Goal: Task Accomplishment & Management: Complete application form

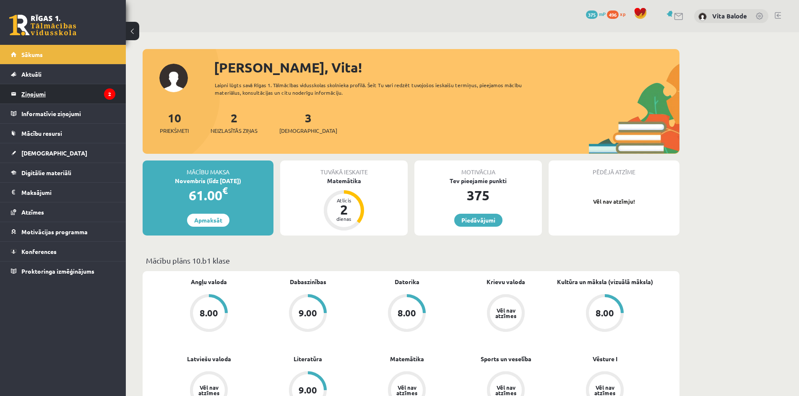
click at [73, 96] on legend "Ziņojumi 2" at bounding box center [68, 93] width 94 height 19
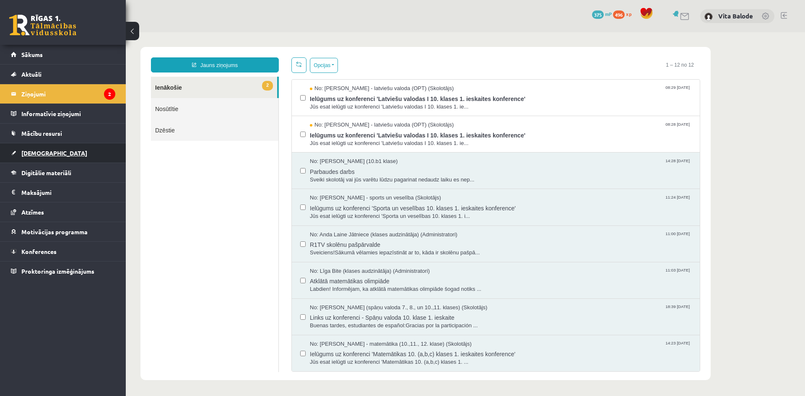
click at [47, 153] on span "[DEMOGRAPHIC_DATA]" at bounding box center [54, 153] width 66 height 8
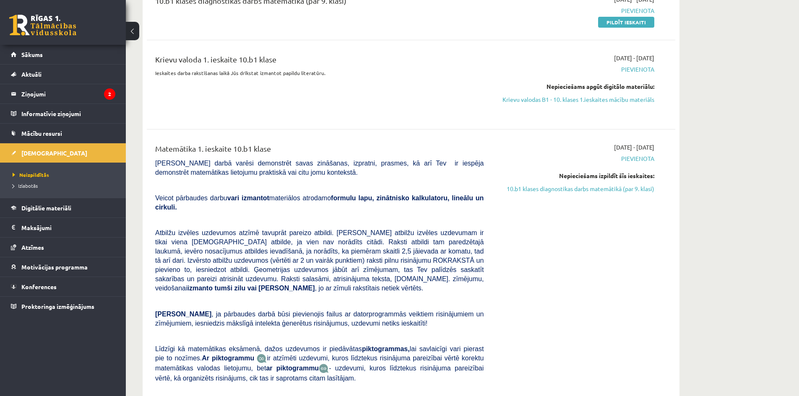
scroll to position [126, 0]
click at [630, 187] on link "10.b1 klases diagnostikas darbs matemātikā (par 9. klasi)" at bounding box center [575, 188] width 158 height 9
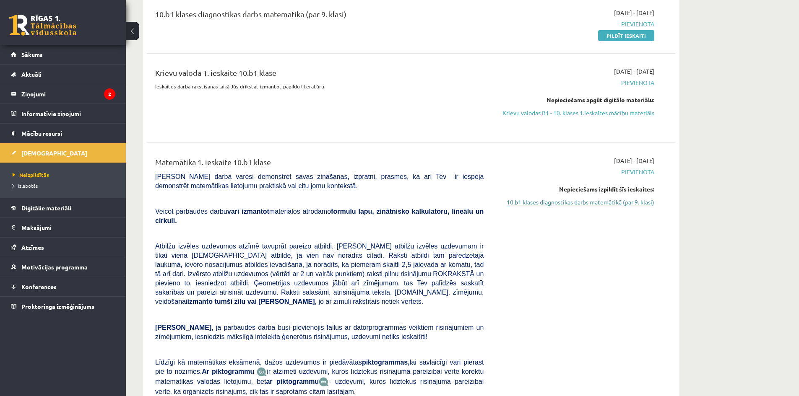
click at [619, 201] on link "10.b1 klases diagnostikas darbs matemātikā (par 9. klasi)" at bounding box center [575, 202] width 158 height 9
click at [625, 200] on link "10.b1 klases diagnostikas darbs matemātikā (par 9. klasi)" at bounding box center [575, 202] width 158 height 9
click at [554, 200] on link "10.b1 klases diagnostikas darbs matemātikā (par 9. klasi)" at bounding box center [575, 202] width 158 height 9
click at [576, 205] on link "10.b1 klases diagnostikas darbs matemātikā (par 9. klasi)" at bounding box center [575, 202] width 158 height 9
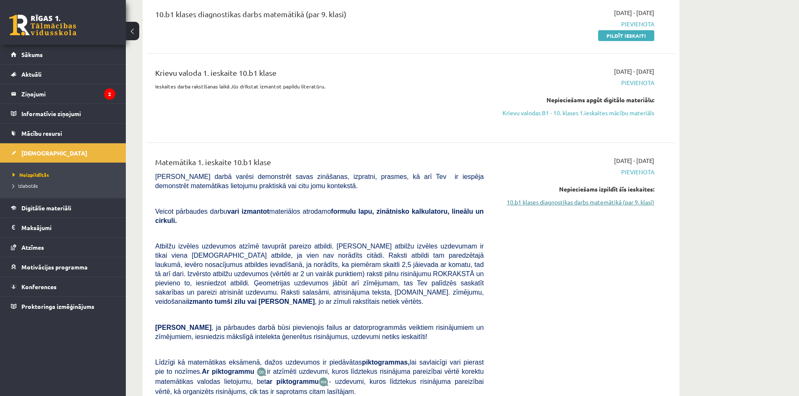
click at [576, 205] on link "10.b1 klases diagnostikas darbs matemātikā (par 9. klasi)" at bounding box center [575, 202] width 158 height 9
click at [645, 202] on link "10.b1 klases diagnostikas darbs matemātikā (par 9. klasi)" at bounding box center [575, 202] width 158 height 9
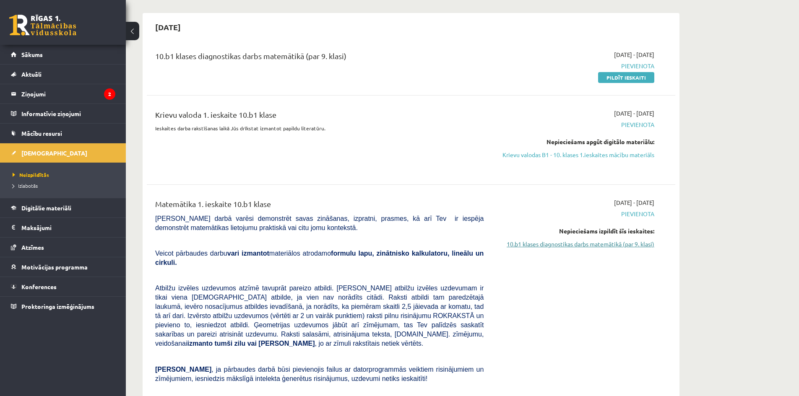
click at [601, 244] on link "10.b1 klases diagnostikas darbs matemātikā (par 9. klasi)" at bounding box center [575, 244] width 158 height 9
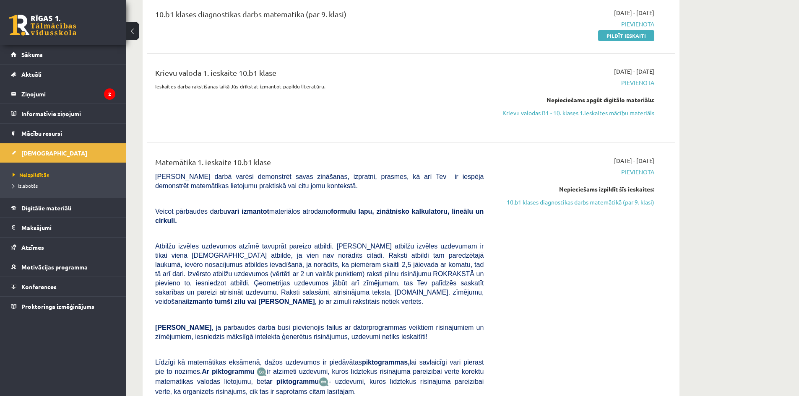
click at [601, 244] on div "2025-10-01 - 2025-10-15 Pievienota Nepieciešams izpildīt šīs ieskaites: 10.b1 k…" at bounding box center [575, 298] width 171 height 284
click at [596, 203] on link "10.b1 klases diagnostikas darbs matemātikā (par 9. klasi)" at bounding box center [575, 202] width 158 height 9
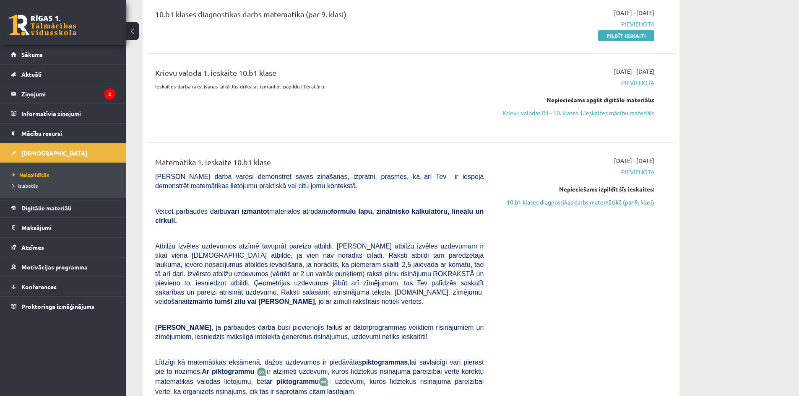
click at [596, 198] on link "10.b1 klases diagnostikas darbs matemātikā (par 9. klasi)" at bounding box center [575, 202] width 158 height 9
click at [595, 203] on link "10.b1 klases diagnostikas darbs matemātikā (par 9. klasi)" at bounding box center [575, 202] width 158 height 9
click at [59, 207] on span "Digitālie materiāli" at bounding box center [46, 208] width 50 height 8
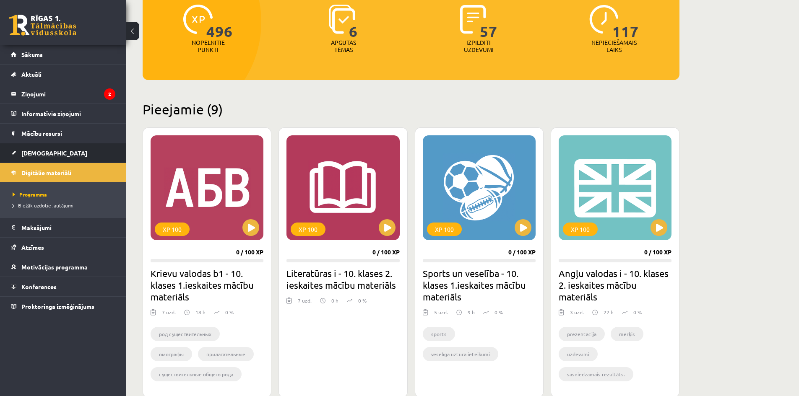
click at [44, 155] on span "[DEMOGRAPHIC_DATA]" at bounding box center [54, 153] width 66 height 8
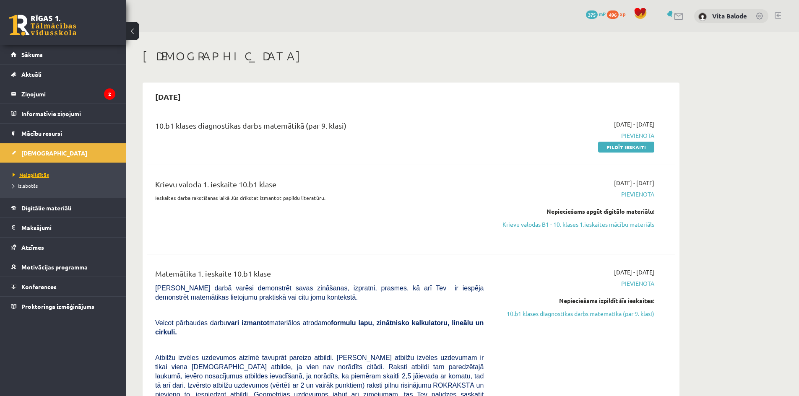
click at [37, 176] on span "Neizpildītās" at bounding box center [31, 175] width 36 height 7
click at [625, 307] on div "Nepieciešams izpildīt šīs ieskaites: 10.b1 klases diagnostikas darbs matemātikā…" at bounding box center [575, 308] width 158 height 22
click at [622, 312] on link "10.b1 klases diagnostikas darbs matemātikā (par 9. klasi)" at bounding box center [575, 314] width 158 height 9
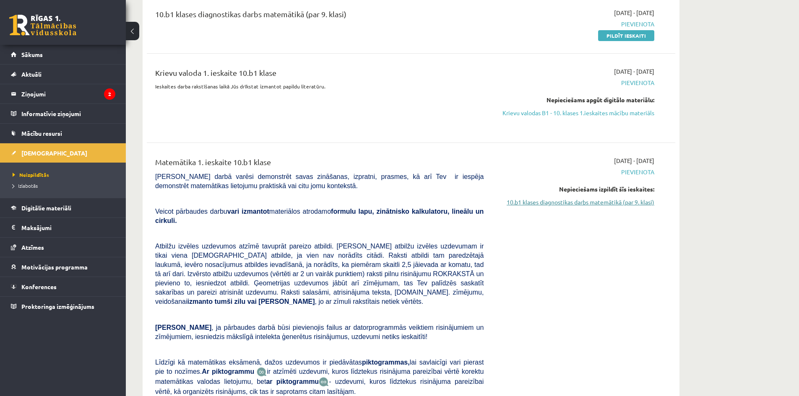
click at [566, 199] on link "10.b1 klases diagnostikas darbs matemātikā (par 9. klasi)" at bounding box center [575, 202] width 158 height 9
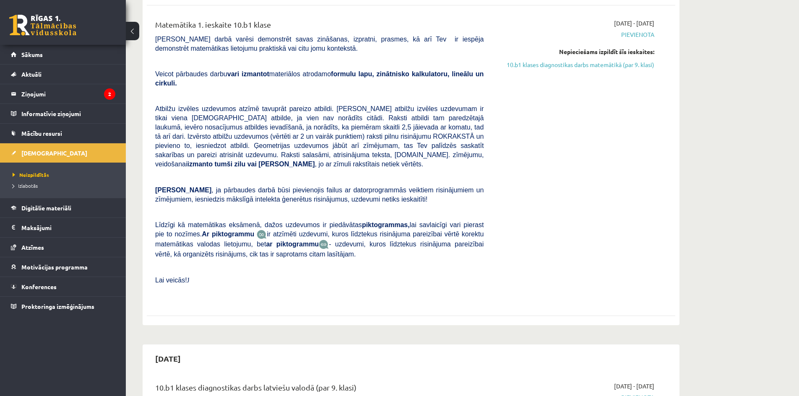
scroll to position [153, 0]
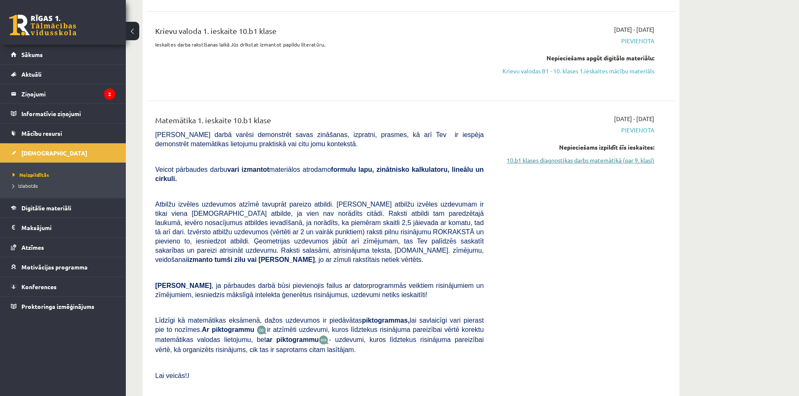
click at [519, 161] on link "10.b1 klases diagnostikas darbs matemātikā (par 9. klasi)" at bounding box center [575, 160] width 158 height 9
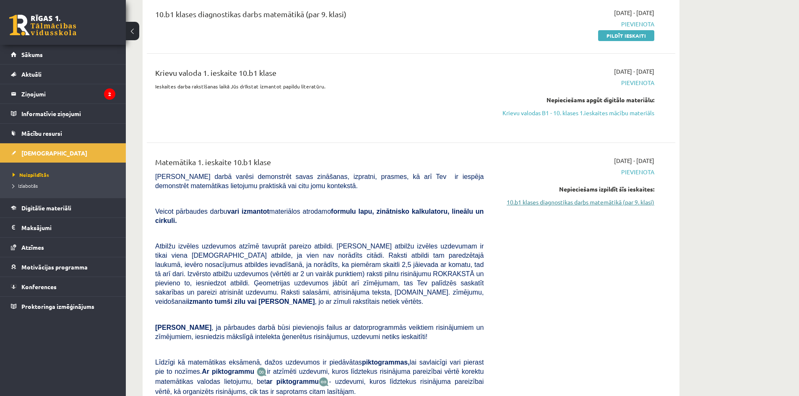
click at [527, 205] on link "10.b1 klases diagnostikas darbs matemātikā (par 9. klasi)" at bounding box center [575, 202] width 158 height 9
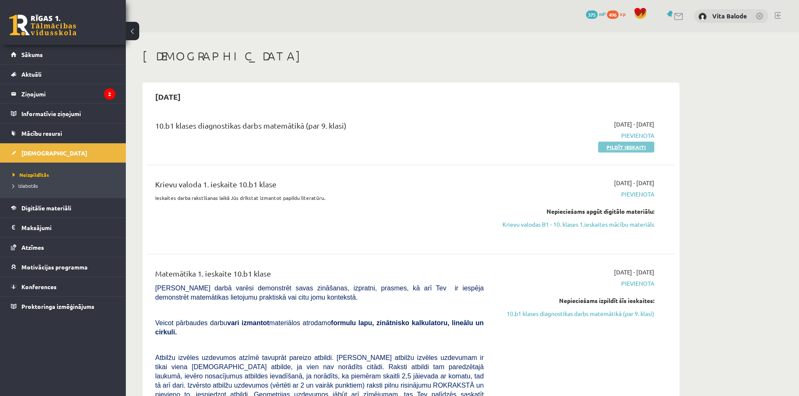
click at [624, 147] on link "Pildīt ieskaiti" at bounding box center [626, 147] width 56 height 11
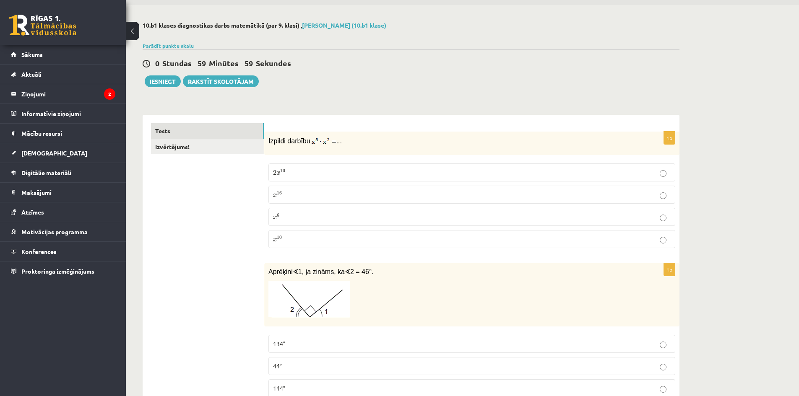
scroll to position [42, 0]
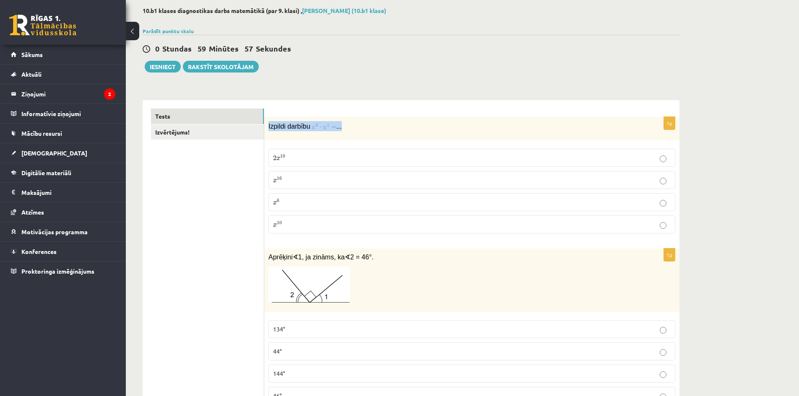
drag, startPoint x: 359, startPoint y: 128, endPoint x: 267, endPoint y: 122, distance: 92.5
click at [267, 122] on div "Izpildi darbību ..." at bounding box center [471, 128] width 415 height 23
click at [287, 128] on span "Izpildi darbību" at bounding box center [289, 126] width 42 height 7
click at [287, 129] on span "Izpildi darbību" at bounding box center [289, 126] width 42 height 7
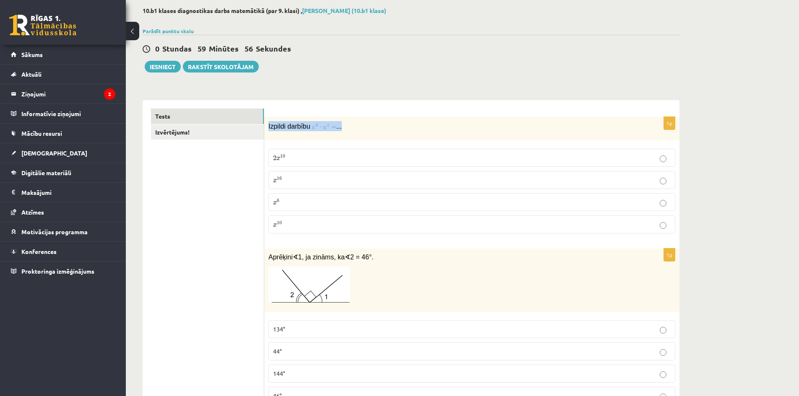
click at [287, 129] on span "Izpildi darbību" at bounding box center [289, 126] width 42 height 7
copy div "Izpildi darbību ..."
click at [312, 125] on img at bounding box center [324, 127] width 25 height 8
click at [312, 126] on img at bounding box center [324, 127] width 25 height 8
click at [393, 137] on div "Izpildi darbību ..." at bounding box center [471, 128] width 415 height 23
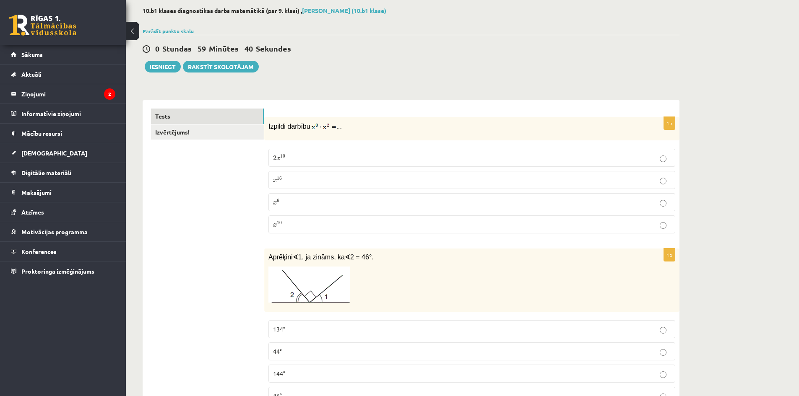
drag, startPoint x: 385, startPoint y: 127, endPoint x: 378, endPoint y: 128, distance: 6.3
click at [384, 127] on p "Izpildi darbību ..." at bounding box center [450, 126] width 365 height 10
click at [311, 132] on div "Izpildi darbību ..." at bounding box center [471, 128] width 415 height 23
click at [312, 128] on img at bounding box center [324, 127] width 25 height 8
click at [314, 127] on img at bounding box center [324, 127] width 25 height 8
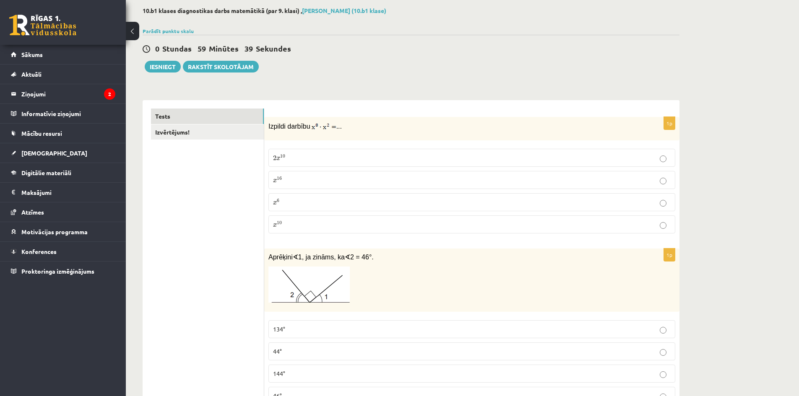
click at [314, 127] on img at bounding box center [324, 127] width 25 height 8
click at [268, 122] on div "Izpildi darbību ..." at bounding box center [471, 128] width 415 height 23
click at [274, 124] on span "Izpildi darbību" at bounding box center [289, 126] width 42 height 7
click at [274, 123] on span "Izpildi darbību" at bounding box center [289, 126] width 42 height 7
click at [275, 123] on span "Izpildi darbību" at bounding box center [289, 126] width 42 height 7
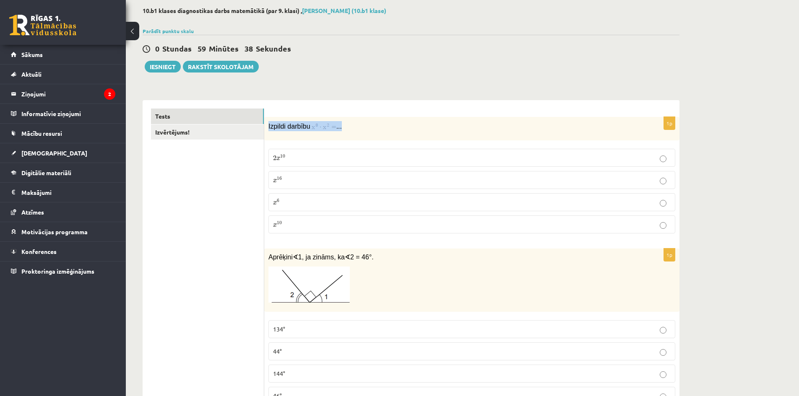
click at [275, 123] on span "Izpildi darbību" at bounding box center [289, 126] width 42 height 7
copy div "Izpildi darbību ..."
click at [315, 123] on img at bounding box center [324, 127] width 25 height 8
drag, startPoint x: 338, startPoint y: 127, endPoint x: 316, endPoint y: 125, distance: 22.7
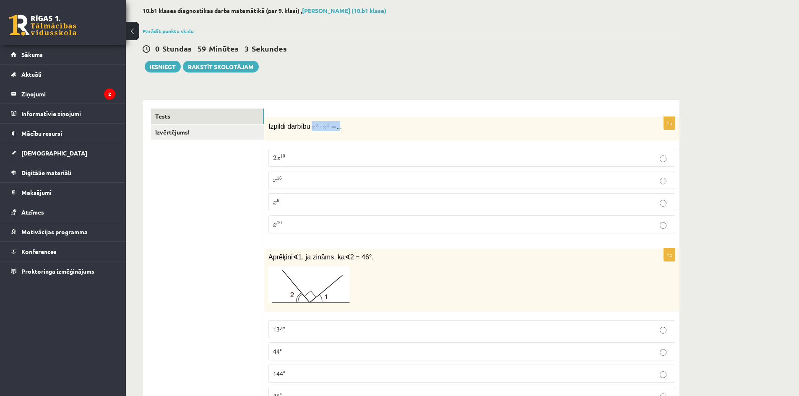
click at [316, 125] on p "Izpildi darbību ..." at bounding box center [450, 126] width 365 height 10
copy p ".."
click at [320, 155] on p "2 x 10 2 x 10" at bounding box center [472, 157] width 398 height 9
click at [313, 221] on p "x 10 x 10" at bounding box center [472, 224] width 398 height 9
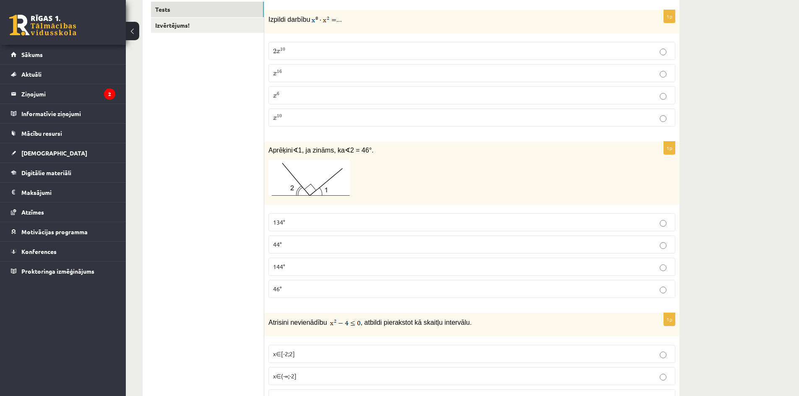
scroll to position [210, 0]
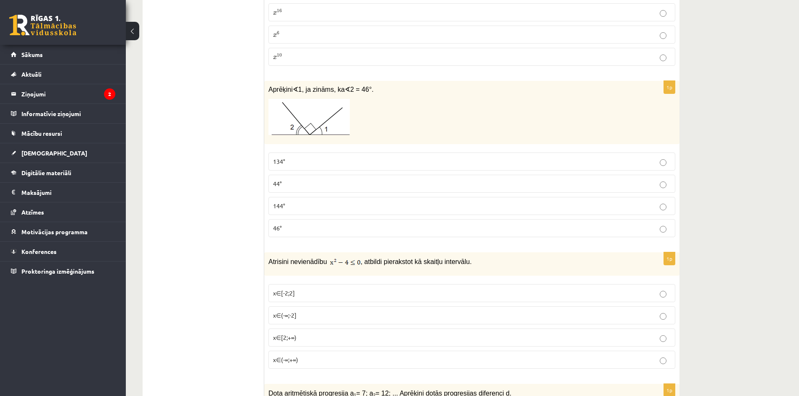
click at [316, 89] on span "1, ja zināms, ka" at bounding box center [321, 89] width 47 height 7
copy div "Aprēķini ∢ 1, ja zināms, ka ∢ 2 = 46°."
click at [454, 87] on p "Aprēķini ∢ 1, ja zināms, ka ∢ 2 = 46°." at bounding box center [450, 89] width 365 height 9
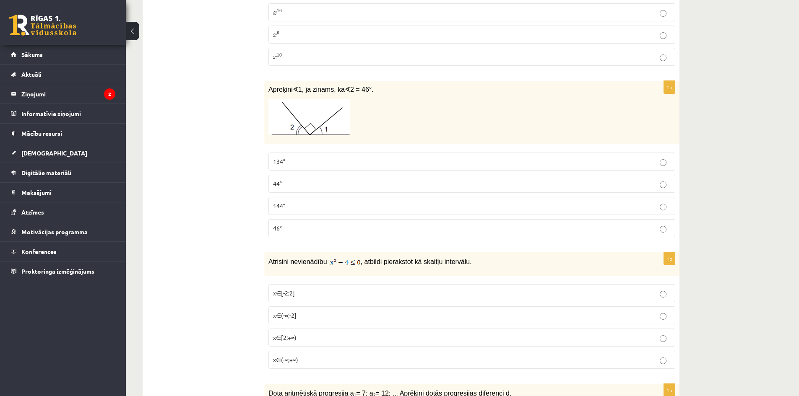
click at [323, 186] on p "44°" at bounding box center [472, 183] width 398 height 9
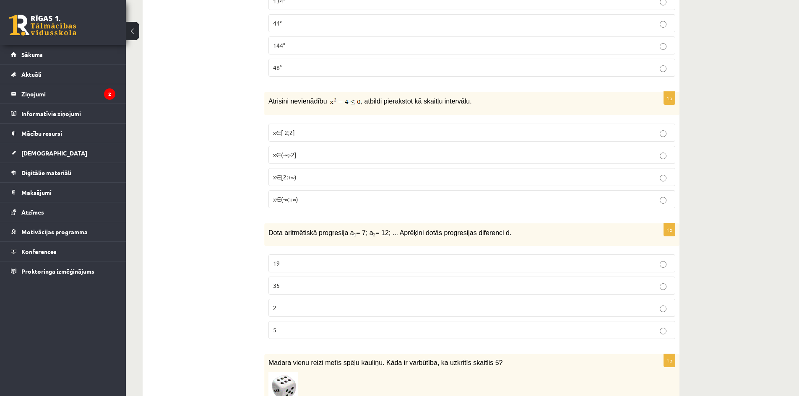
scroll to position [377, 0]
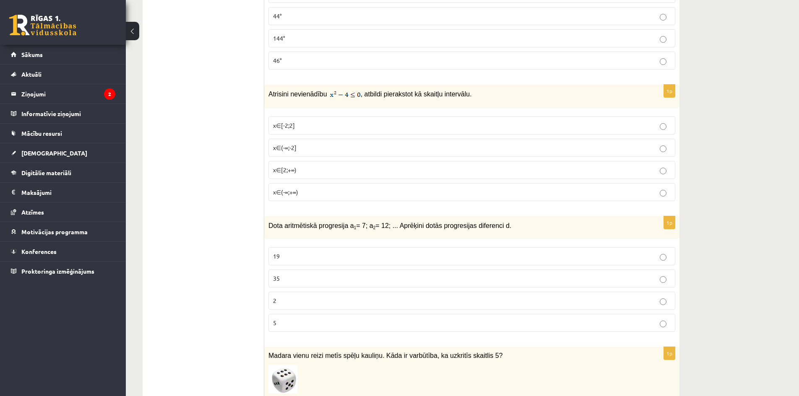
click at [447, 92] on span ", atbildi pierakstot kā skaitļu intervālu." at bounding box center [416, 94] width 111 height 7
click at [449, 91] on span ", atbildi pierakstot kā skaitļu intervālu." at bounding box center [416, 94] width 111 height 7
click at [408, 97] on span ", atbildi pierakstot kā skaitļu intervālu." at bounding box center [416, 94] width 111 height 7
click at [409, 96] on span ", atbildi pierakstot kā skaitļu intervālu." at bounding box center [416, 94] width 111 height 7
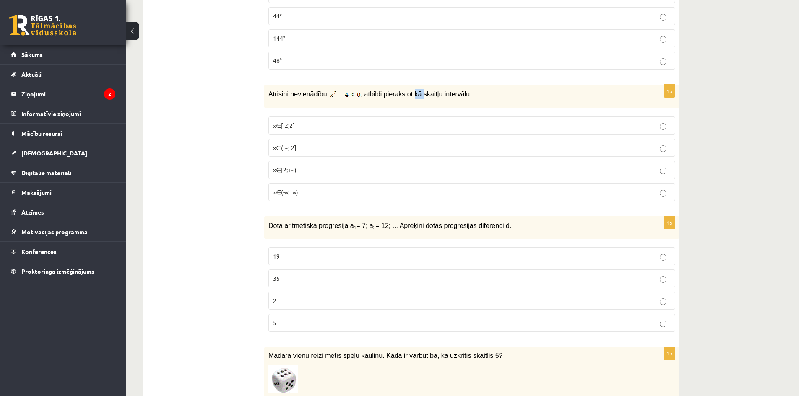
click at [409, 96] on span ", atbildi pierakstot kā skaitļu intervālu." at bounding box center [416, 94] width 111 height 7
click at [319, 118] on label "x∈[-2;2]" at bounding box center [471, 126] width 407 height 18
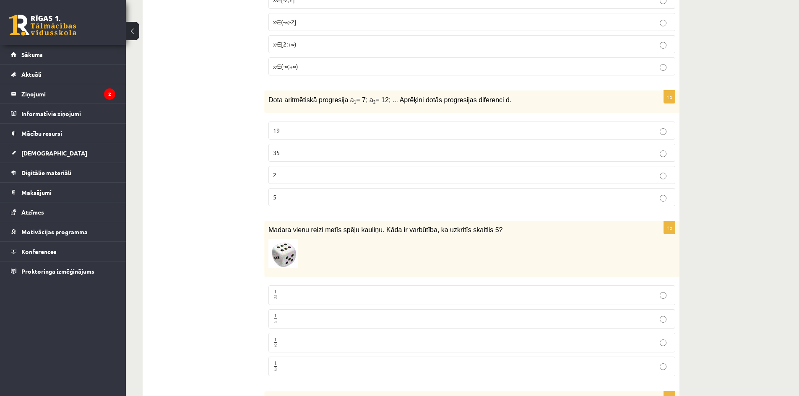
click at [464, 97] on span "Dota aritmētiskā progresija a 1 = 7; a 2 = 12; ... Aprēķini dotās progresijas d…" at bounding box center [389, 99] width 243 height 7
copy div "Dota aritmētiskā progresija a 1 = 7; a 2 = 12; ... Aprēķini dotās progresijas d…"
click at [312, 197] on p "5" at bounding box center [472, 197] width 398 height 9
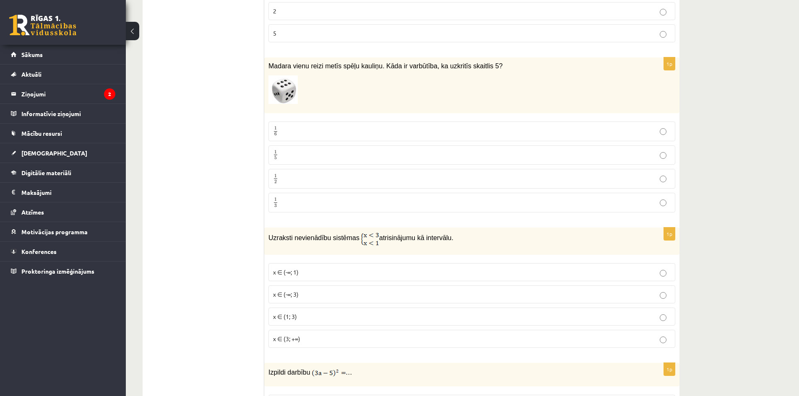
scroll to position [671, 0]
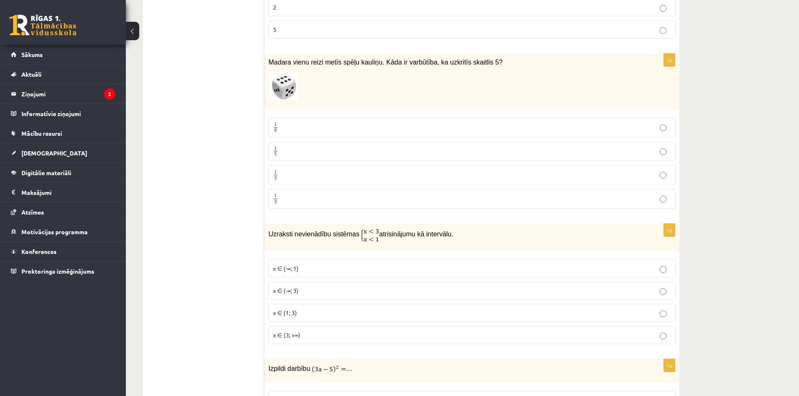
click at [310, 132] on p "1 6 1 6" at bounding box center [472, 127] width 398 height 10
click at [402, 61] on span "Madara vienu reizi metīs spēļu kauliņu. Kāda ir varbūtība, ka uzkritīs skaitlis…" at bounding box center [385, 62] width 234 height 7
copy div "Madara vienu reizi metīs spēļu kauliņu. Kāda ir varbūtība, ka uzkritīs skaitlis…"
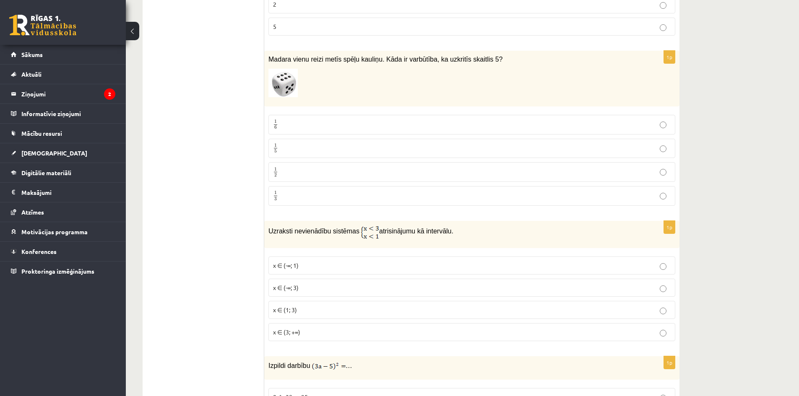
scroll to position [797, 0]
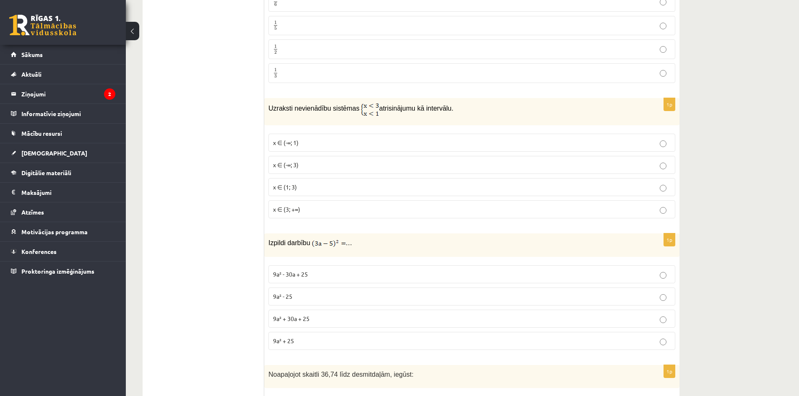
drag, startPoint x: 443, startPoint y: 109, endPoint x: 256, endPoint y: 90, distance: 188.5
click at [305, 107] on span "Uzraksti nevienādību sistēmas" at bounding box center [313, 108] width 91 height 7
click at [306, 107] on span "Uzraksti nevienādību sistēmas" at bounding box center [313, 108] width 91 height 7
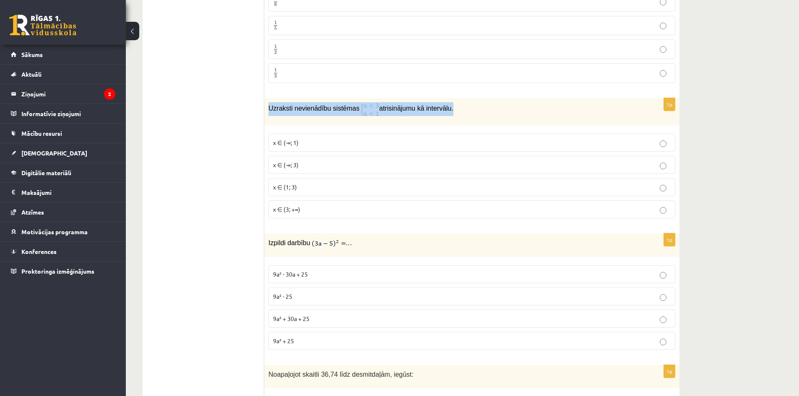
click at [306, 107] on span "Uzraksti nevienādību sistēmas" at bounding box center [313, 108] width 91 height 7
copy div "Uzraksti nevienādību sistēmas atrisinājumu kā intervālu."
click at [303, 161] on p "x ∈ (-∞; 3)" at bounding box center [472, 165] width 398 height 9
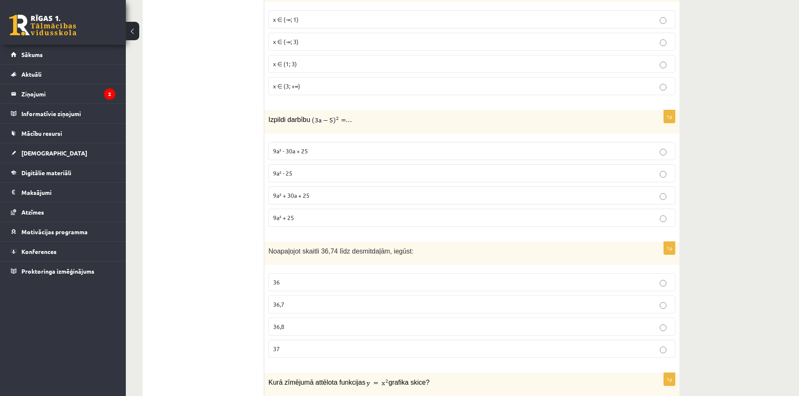
scroll to position [965, 0]
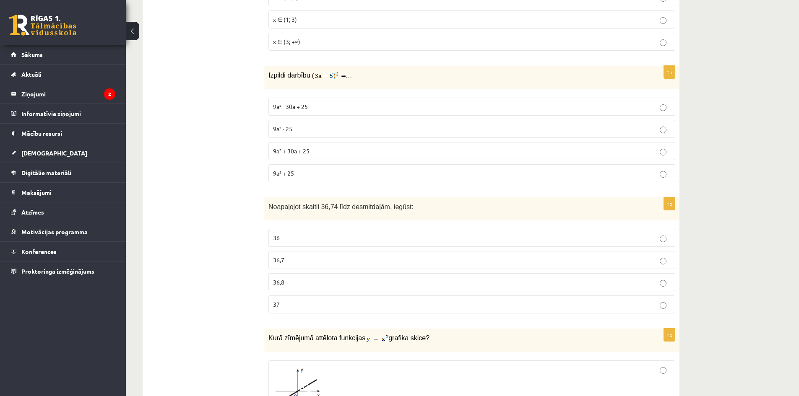
click at [324, 78] on img at bounding box center [329, 76] width 34 height 8
click at [325, 76] on img at bounding box center [329, 76] width 34 height 8
click at [326, 76] on img at bounding box center [329, 76] width 34 height 8
click at [286, 72] on span "Izpildi darbību" at bounding box center [289, 75] width 42 height 7
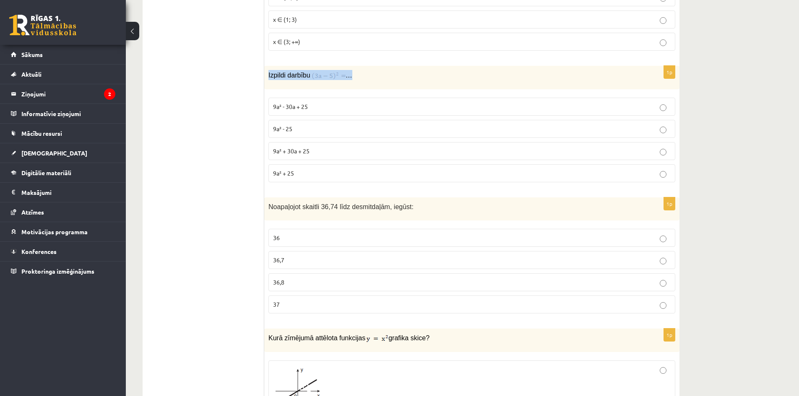
click at [286, 72] on span "Izpildi darbību" at bounding box center [289, 75] width 42 height 7
copy div "Izpildi darbību …"
click at [320, 148] on p "9a² + 30a + 25" at bounding box center [472, 151] width 398 height 9
click at [326, 98] on label "9a² - 30a + 25" at bounding box center [471, 107] width 407 height 18
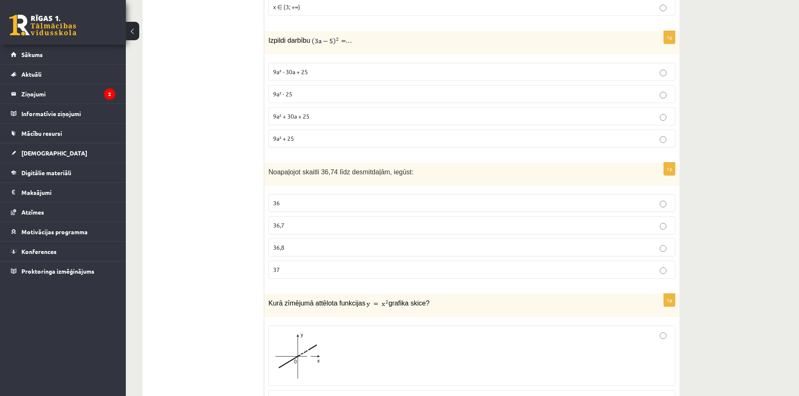
scroll to position [1048, 0]
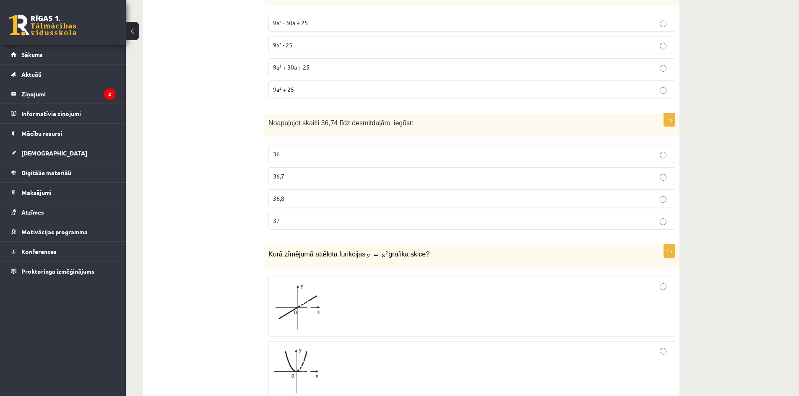
click at [323, 217] on p "37" at bounding box center [472, 220] width 398 height 9
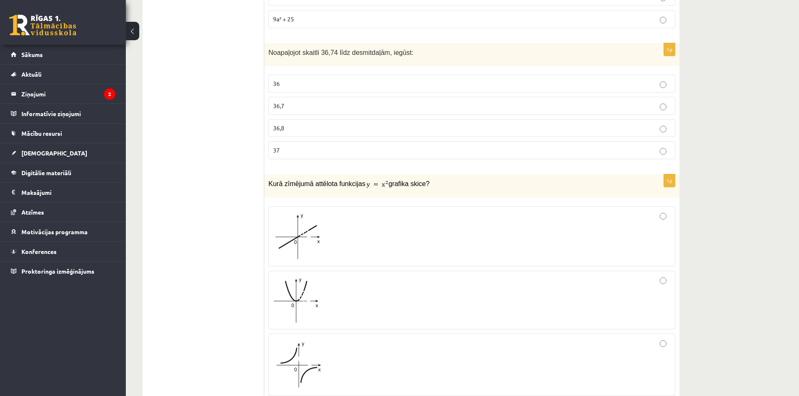
scroll to position [1132, 0]
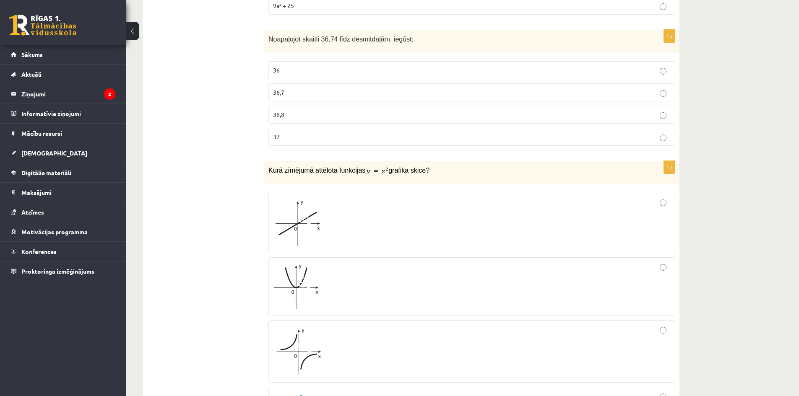
click at [355, 36] on span "Noapaļojot skaitli 36,74 līdz desmitdaļām, iegūst:" at bounding box center [340, 39] width 145 height 7
copy div "Noapaļojot skaitli 36,74 līdz desmitdaļām, iegūst:"
click at [318, 90] on p "36,7" at bounding box center [472, 92] width 398 height 9
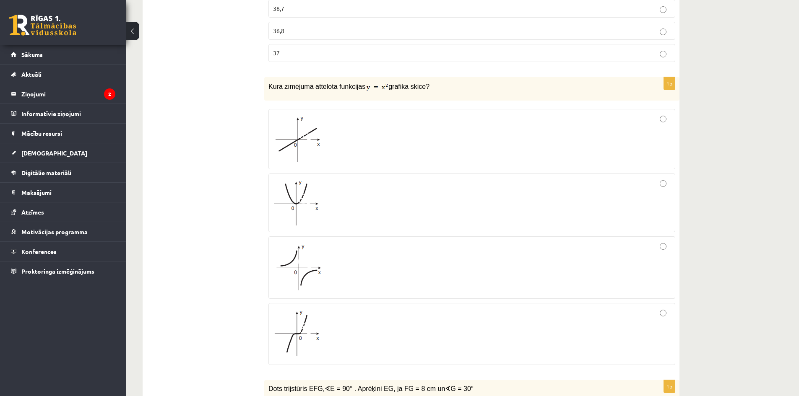
scroll to position [1258, 0]
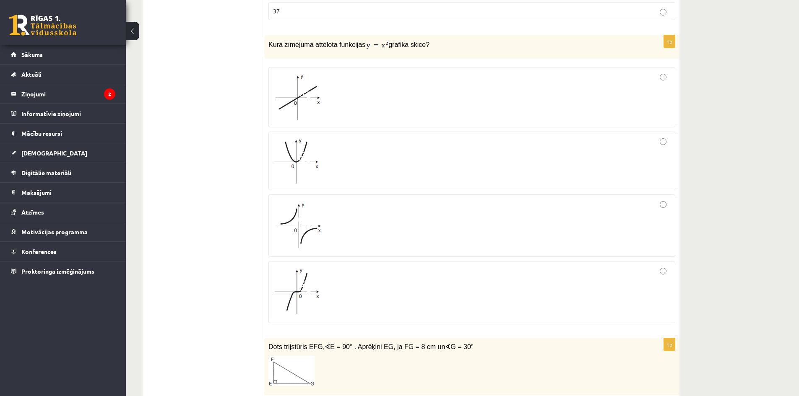
click at [486, 138] on div at bounding box center [472, 160] width 398 height 49
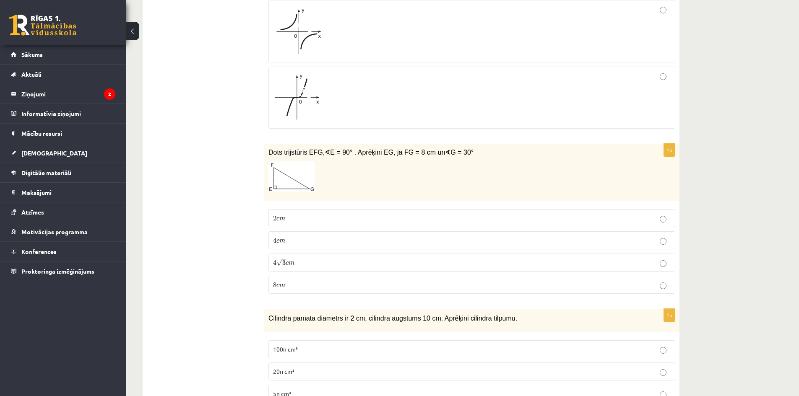
scroll to position [1468, 0]
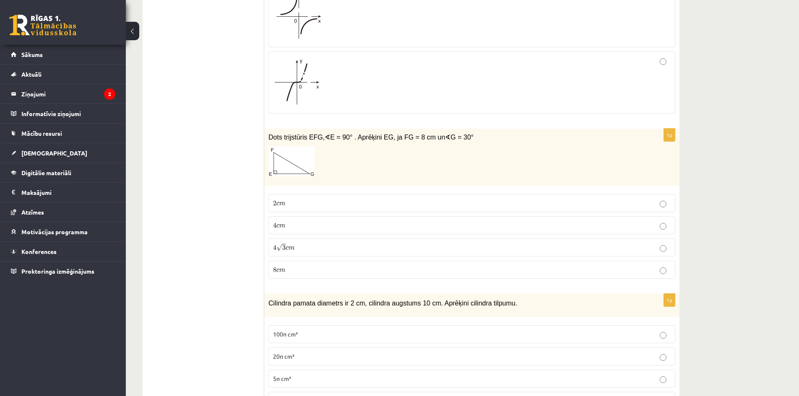
click at [450, 138] on span "G = 30°" at bounding box center [461, 137] width 23 height 7
copy div "Dots trijstūris EFG, ∢ E = 90° . Aprēķini EG, ja FG = 8 cm un ∢ G = 30°"
click at [304, 224] on p "4 c m 4 c m" at bounding box center [472, 225] width 398 height 9
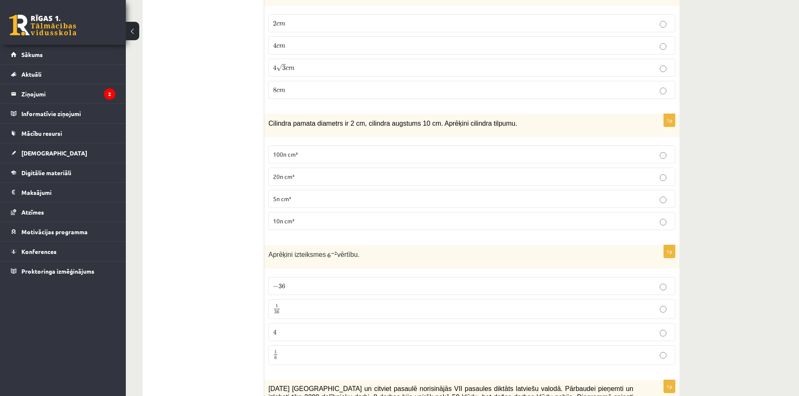
scroll to position [1656, 0]
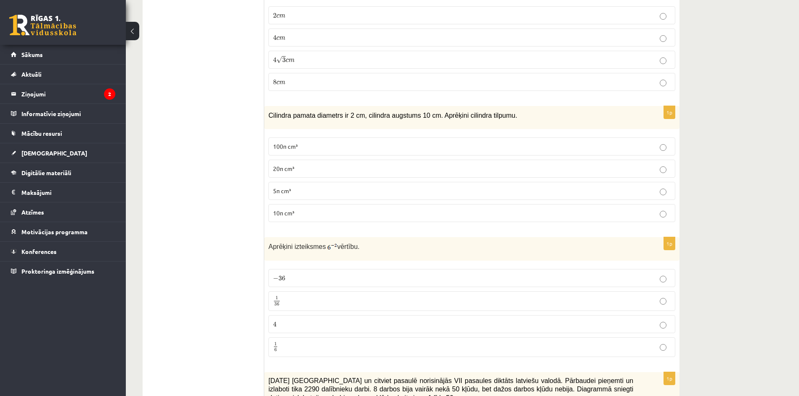
click at [319, 172] on p "20π cm³" at bounding box center [472, 168] width 398 height 9
click at [335, 114] on span "Cilindra pamata diametrs ir 2 cm, cilindra augstums 10 cm. Aprēķini cilindra ti…" at bounding box center [392, 115] width 249 height 7
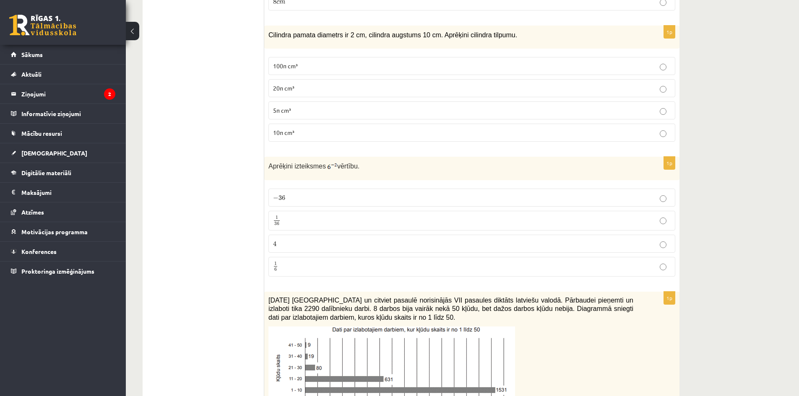
scroll to position [1740, 0]
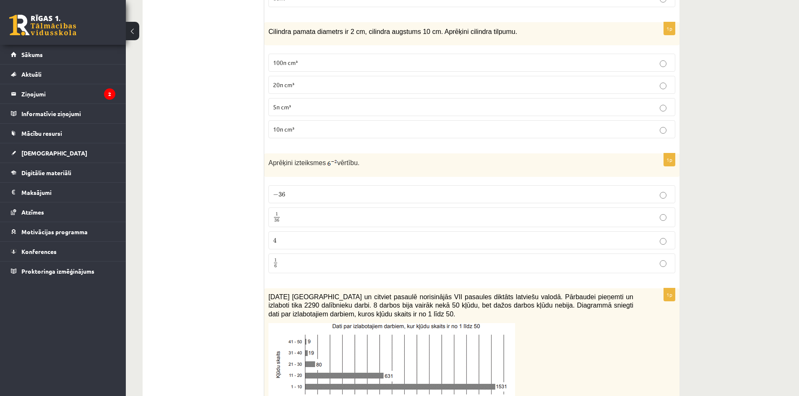
click at [346, 163] on span "vērtību." at bounding box center [348, 162] width 22 height 7
click at [389, 164] on p "Aprēķini izteiksmes vērtību." at bounding box center [450, 163] width 365 height 10
click at [485, 216] on p "1 36 1 36" at bounding box center [472, 217] width 398 height 10
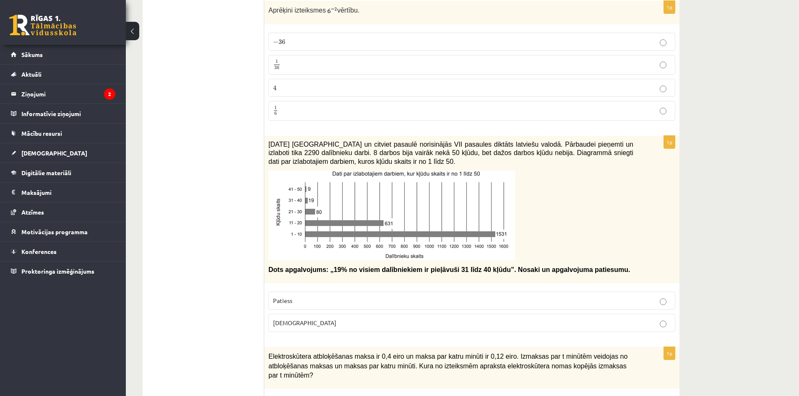
scroll to position [1907, 0]
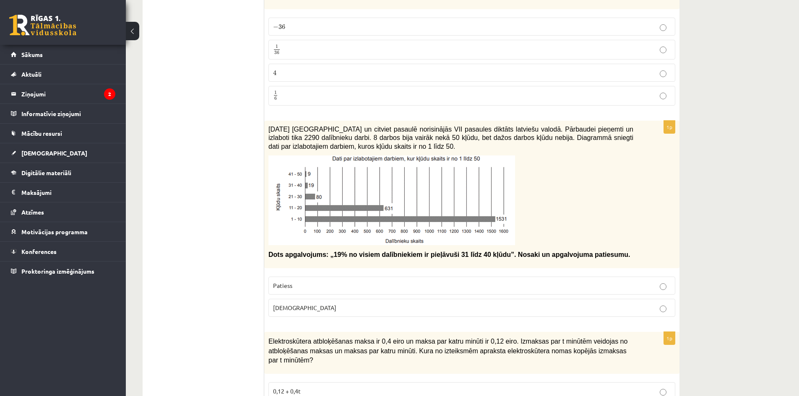
click at [346, 136] on span "2021. gada 27. novembrī Latvijā un citviet pasaulē norisinājās VII pasaules dik…" at bounding box center [450, 138] width 365 height 24
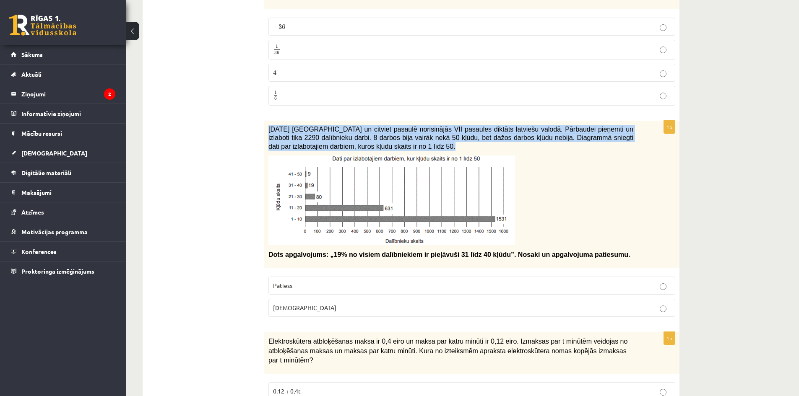
click at [346, 136] on span "2021. gada 27. novembrī Latvijā un citviet pasaulē norisinājās VII pasaules dik…" at bounding box center [450, 138] width 365 height 24
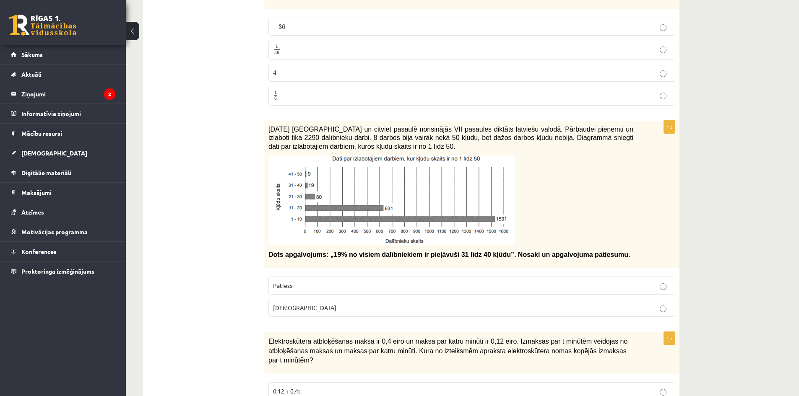
click at [349, 256] on span "Dots apgalvojums: „19% no visiem dalībniekiem ir pieļāvuši 31 līdz 40 kļūdu”. N…" at bounding box center [449, 254] width 362 height 7
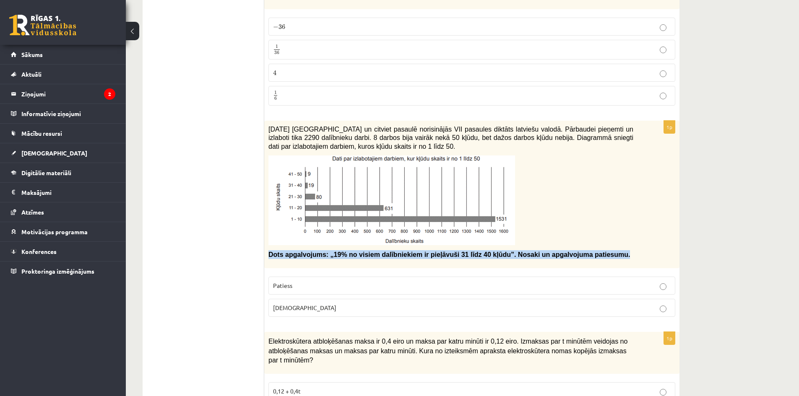
click at [349, 256] on span "Dots apgalvojums: „19% no visiem dalībniekiem ir pieļāvuši 31 līdz 40 kļūdu”. N…" at bounding box center [449, 254] width 362 height 7
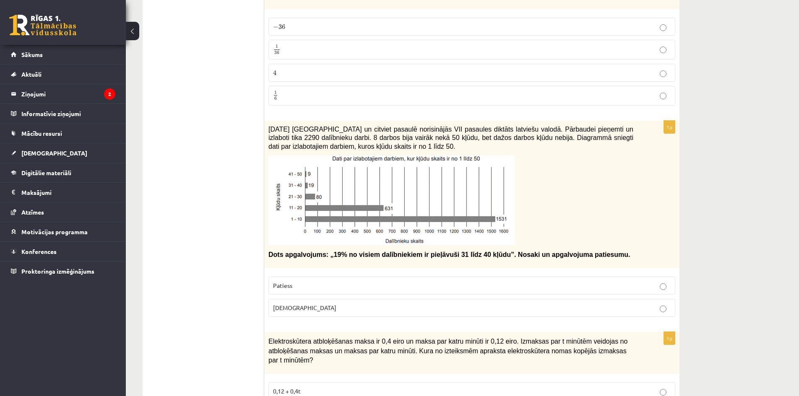
click at [288, 273] on fieldset "Patiess Aplams" at bounding box center [471, 296] width 407 height 47
click at [284, 310] on span "Aplams" at bounding box center [304, 308] width 63 height 8
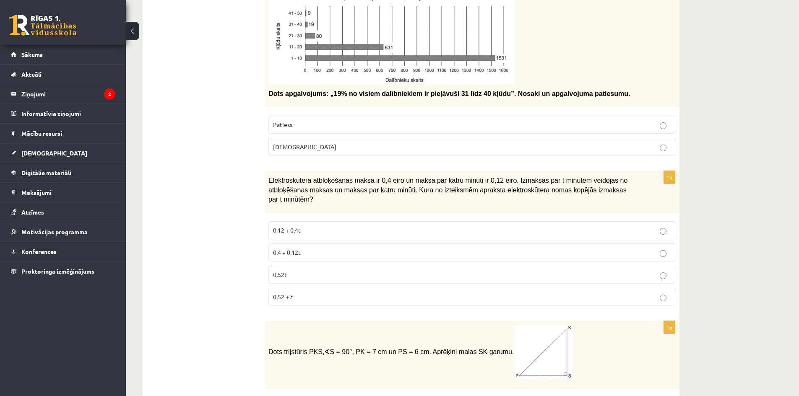
scroll to position [2117, 0]
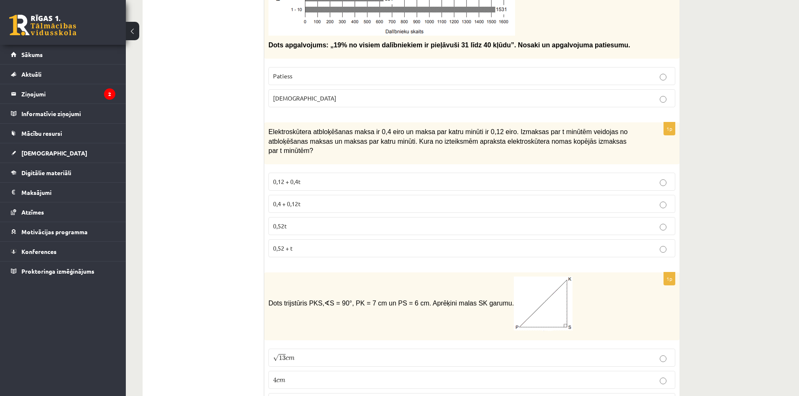
click at [376, 140] on span "Elektroskūtera atbloķēšanas maksa ir 0,4 eiro un maksa par katru minūti ir 0,12…" at bounding box center [447, 141] width 359 height 26
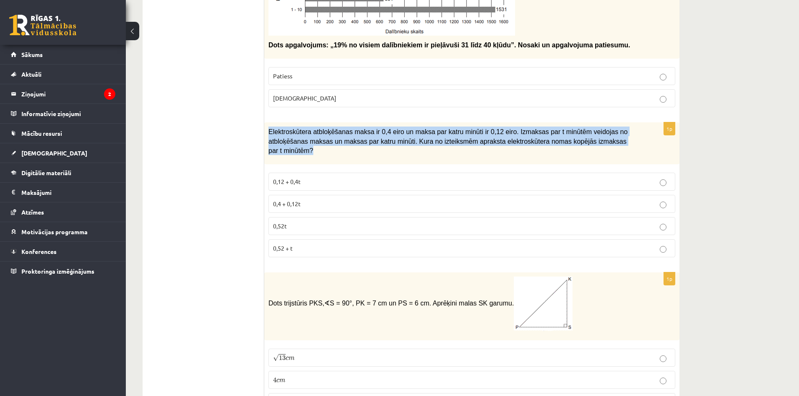
click at [376, 140] on span "Elektroskūtera atbloķēšanas maksa ir 0,4 eiro un maksa par katru minūti ir 0,12…" at bounding box center [447, 141] width 359 height 26
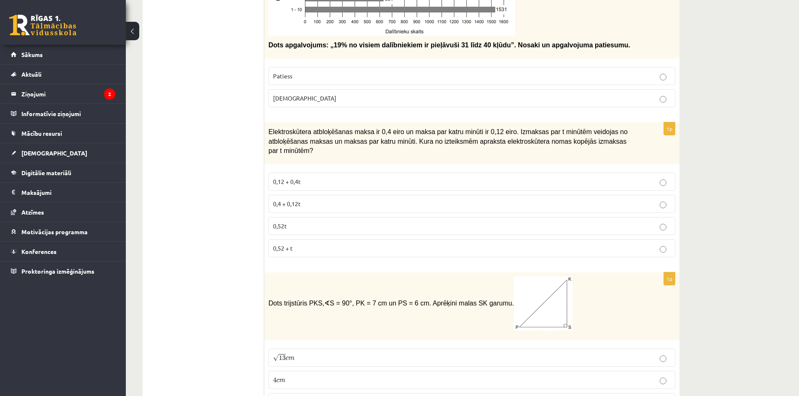
click at [220, 204] on ul "Tests Izvērtējums!" at bounding box center [207, 258] width 113 height 4448
click at [334, 195] on label "0,4 + 0,12t" at bounding box center [471, 204] width 407 height 18
drag, startPoint x: 298, startPoint y: 237, endPoint x: 272, endPoint y: 176, distance: 66.5
click at [272, 176] on fieldset "0,12 + 0,4t 0,4 + 0,12t 0,52t 0,52 + t" at bounding box center [471, 214] width 407 height 91
click at [286, 181] on label "0,12 + 0,4t" at bounding box center [471, 182] width 407 height 18
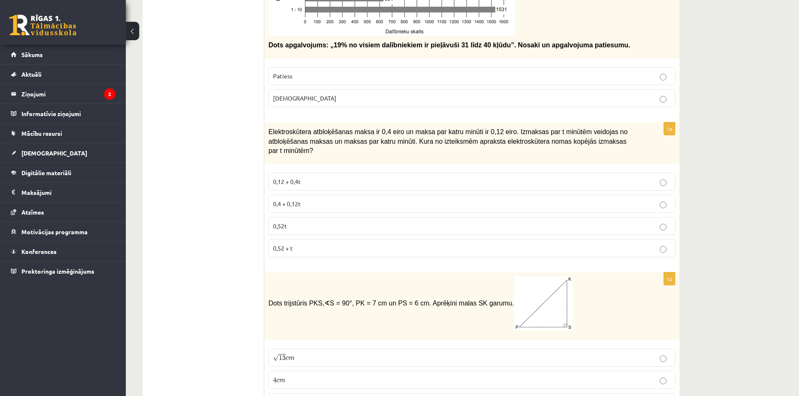
click at [291, 200] on span "0,4 + 0,12t" at bounding box center [287, 204] width 28 height 8
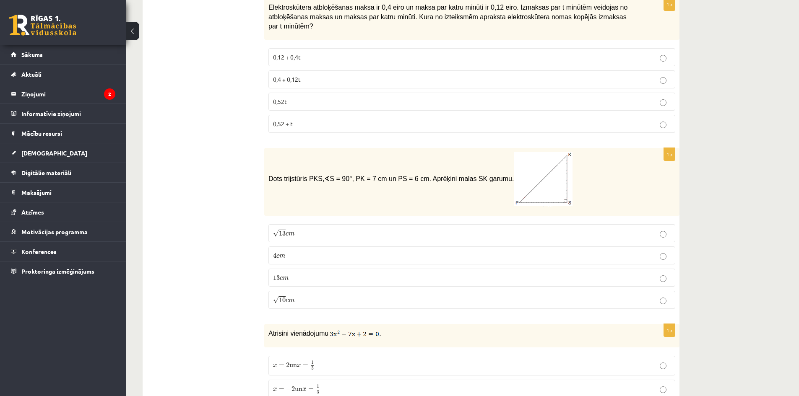
scroll to position [2243, 0]
click at [386, 174] on span "S = 90°, PK = 7 cm un PS = 6 cm. Aprēķini malas SK garumu." at bounding box center [451, 177] width 243 height 7
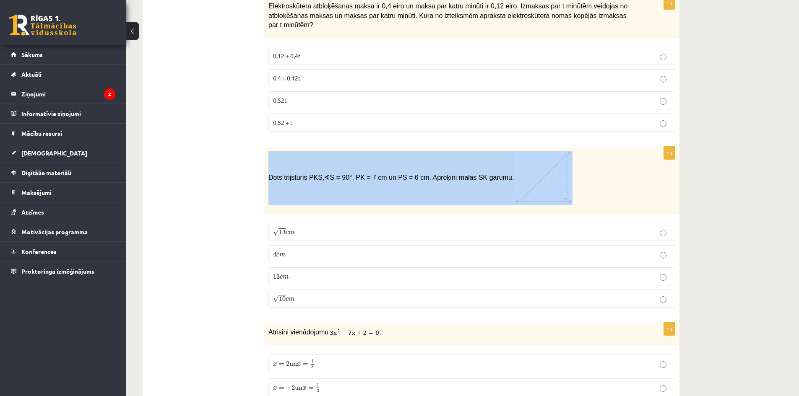
click at [386, 174] on span "S = 90°, PK = 7 cm un PS = 6 cm. Aprēķini malas SK garumu." at bounding box center [451, 177] width 243 height 7
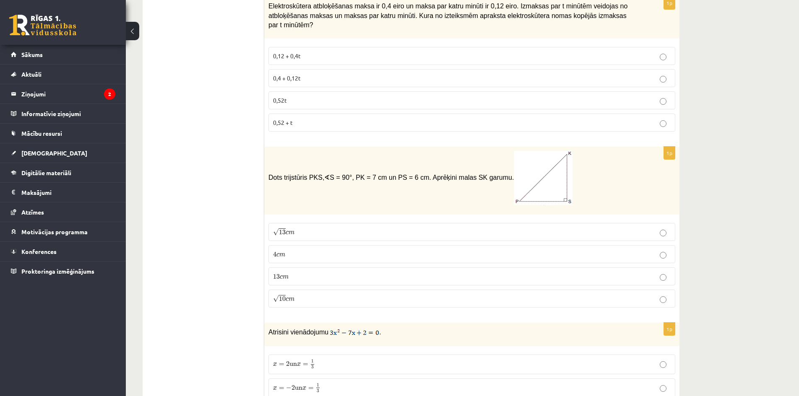
drag, startPoint x: 270, startPoint y: 166, endPoint x: 485, endPoint y: 164, distance: 215.2
click at [485, 174] on span "Dots trijstūris PKS, ∢ S = 90°, PK = 7 cm un PS = 6 cm. Aprēķini malas SK garum…" at bounding box center [420, 177] width 304 height 7
click at [224, 268] on ul "Tests Izvērtējums!" at bounding box center [207, 132] width 113 height 4448
click at [299, 272] on p "13 c m 13 c m" at bounding box center [472, 276] width 398 height 9
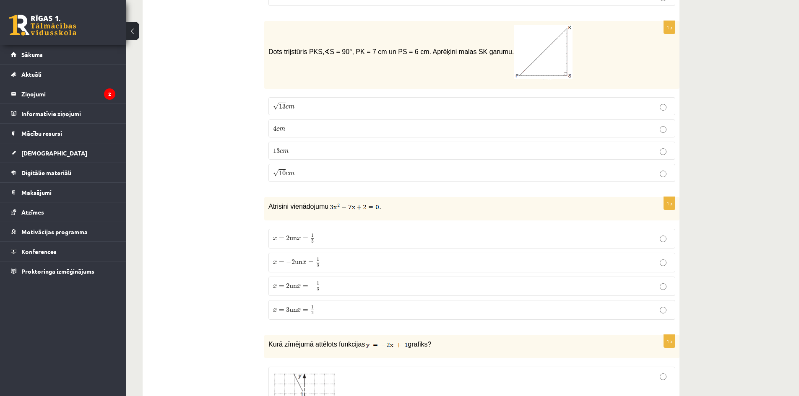
scroll to position [2411, 0]
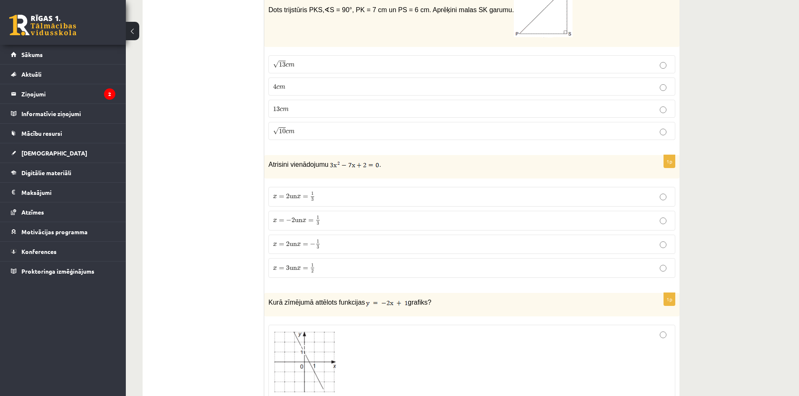
click at [348, 161] on img at bounding box center [354, 165] width 49 height 8
drag, startPoint x: 387, startPoint y: 152, endPoint x: 269, endPoint y: 155, distance: 117.9
click at [269, 159] on p "Atrisini vienādojumu ." at bounding box center [450, 164] width 365 height 10
click at [312, 161] on span "Atrisini vienādojumu" at bounding box center [298, 164] width 60 height 7
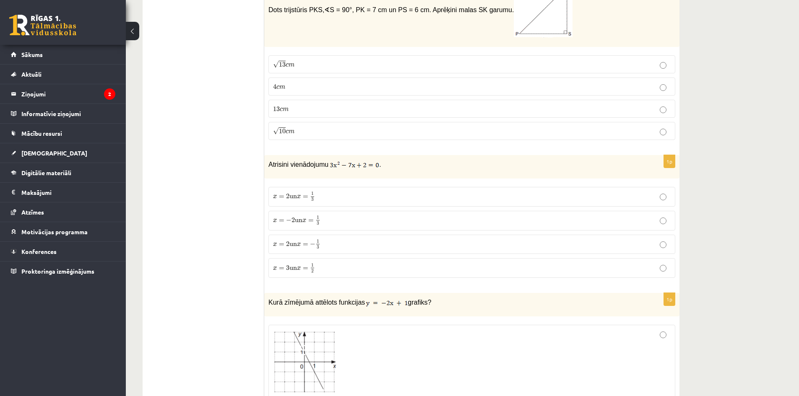
drag, startPoint x: 336, startPoint y: 158, endPoint x: 342, endPoint y: 154, distance: 6.6
click at [336, 161] on img at bounding box center [354, 165] width 49 height 8
click at [342, 161] on img at bounding box center [354, 165] width 49 height 8
click at [326, 192] on p "x = 2 un x = 1 3 x = 2 un x = 1 3" at bounding box center [472, 197] width 398 height 10
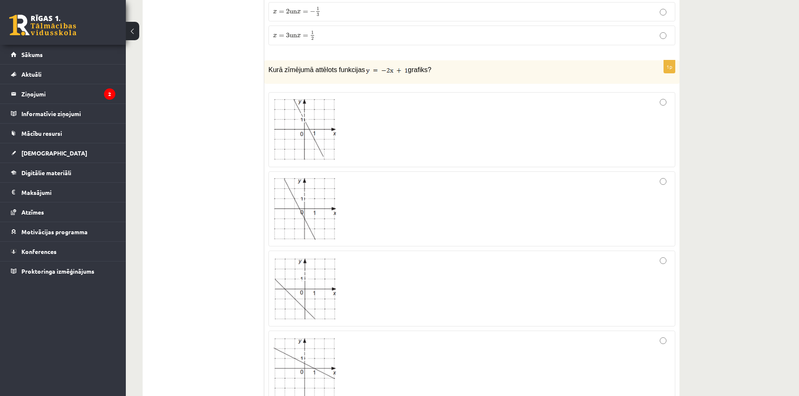
scroll to position [2662, 0]
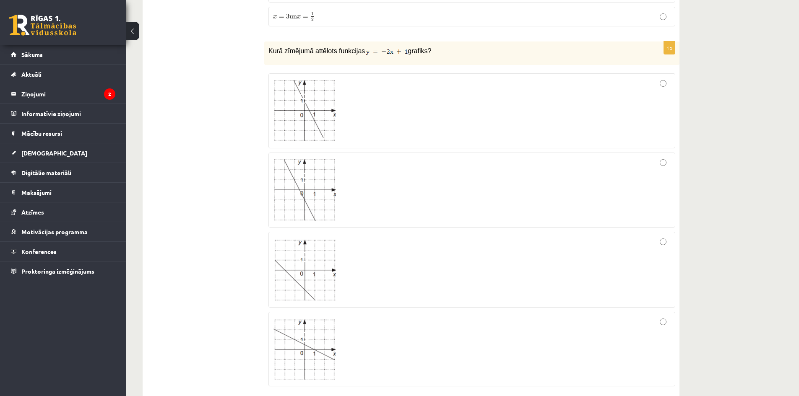
click at [307, 261] on img at bounding box center [304, 270] width 63 height 62
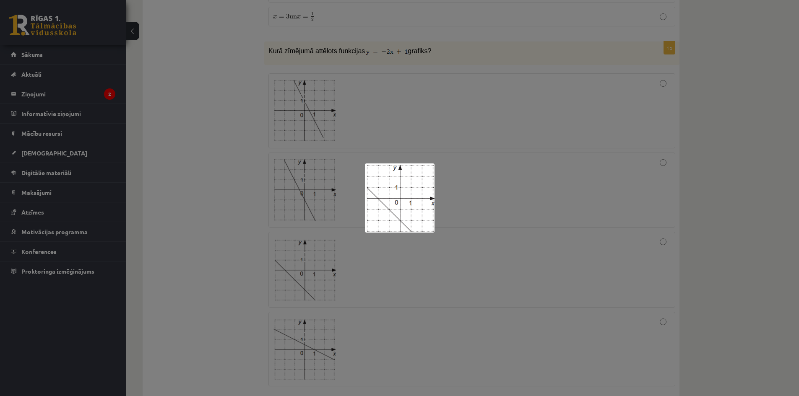
click at [481, 183] on div at bounding box center [399, 198] width 799 height 396
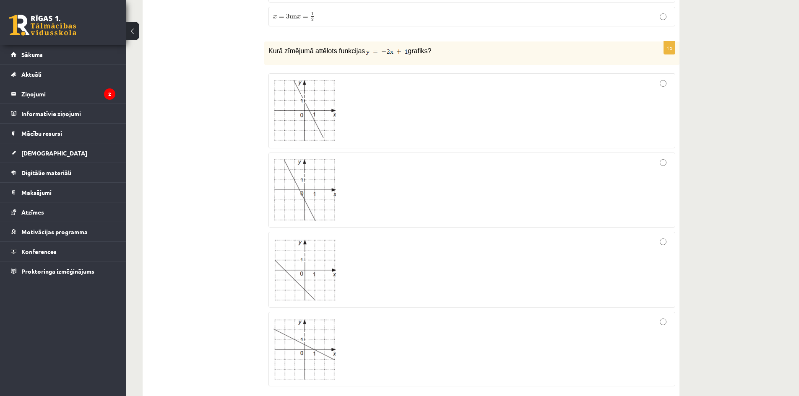
click at [656, 237] on div at bounding box center [472, 270] width 398 height 67
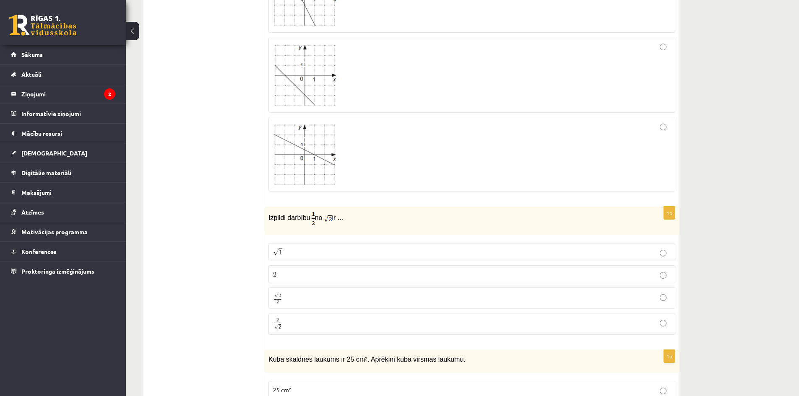
scroll to position [2872, 0]
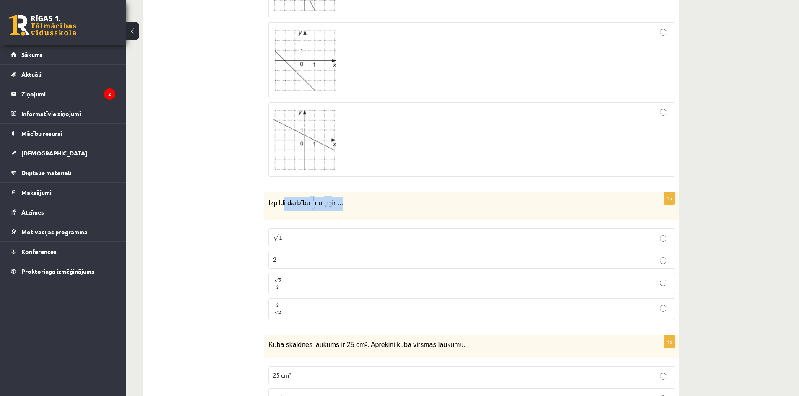
drag, startPoint x: 343, startPoint y: 194, endPoint x: 284, endPoint y: 191, distance: 60.0
click at [284, 196] on p "Izpildi darbību no ir ..." at bounding box center [450, 203] width 365 height 15
drag, startPoint x: 306, startPoint y: 190, endPoint x: 321, endPoint y: 191, distance: 15.2
click at [306, 196] on p "Izpildi darbību no ir ..." at bounding box center [450, 203] width 365 height 15
click at [323, 200] on font "no" at bounding box center [319, 203] width 8 height 7
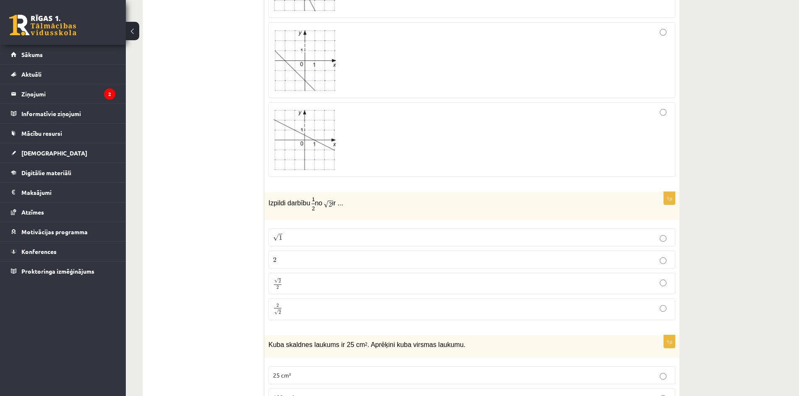
click at [319, 200] on font "no" at bounding box center [319, 203] width 8 height 7
click at [315, 200] on font "no" at bounding box center [319, 203] width 8 height 7
click at [320, 229] on label "√ 1 1" at bounding box center [471, 238] width 407 height 18
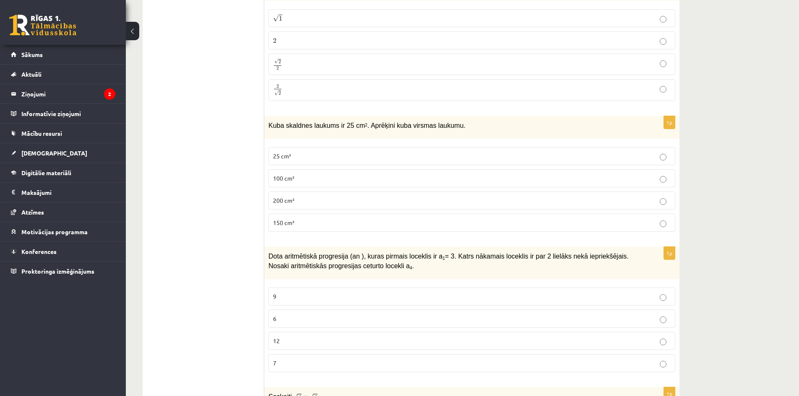
scroll to position [3124, 0]
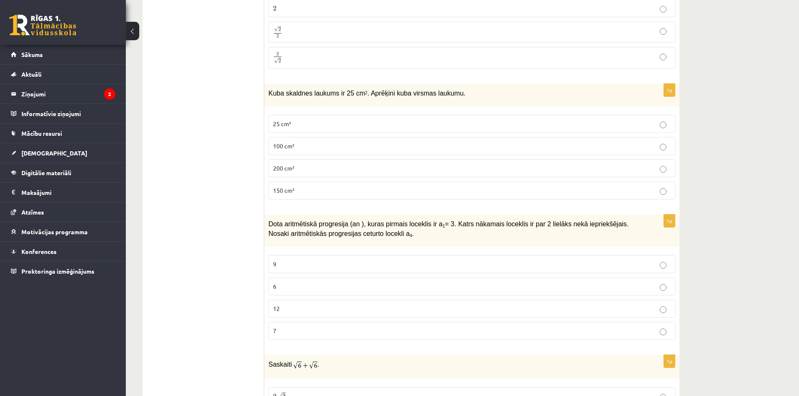
click at [333, 90] on span "Kuba skaldnes laukums ir 25 cm 2 . Aprēķini kuba virsmas laukumu." at bounding box center [366, 93] width 197 height 7
click at [317, 186] on p "150 cm²" at bounding box center [472, 190] width 398 height 9
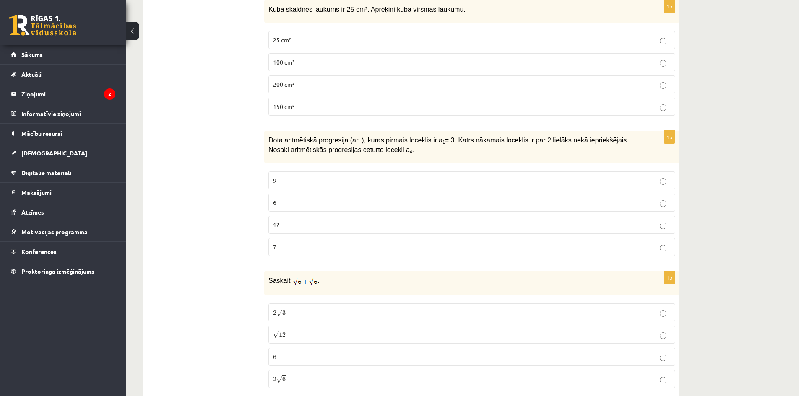
click at [302, 137] on span "Dota aritmētiskā progresija (an ), kuras pirmais loceklis ir a 1 = 3. Katrs nāk…" at bounding box center [448, 145] width 360 height 17
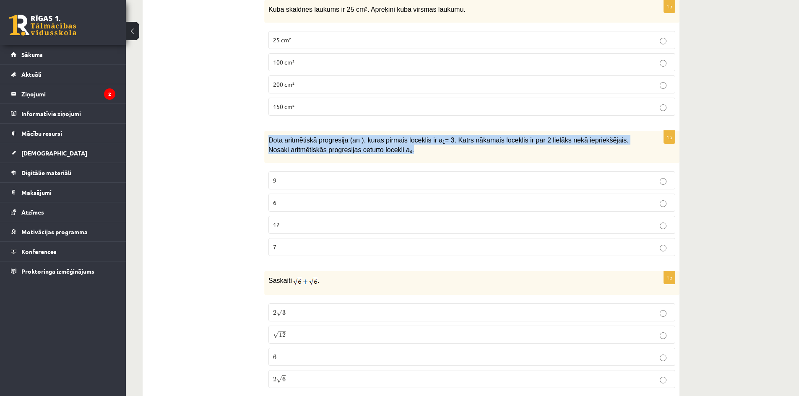
click at [302, 137] on span "Dota aritmētiskā progresija (an ), kuras pirmais loceklis ir a 1 = 3. Katrs nāk…" at bounding box center [448, 145] width 360 height 17
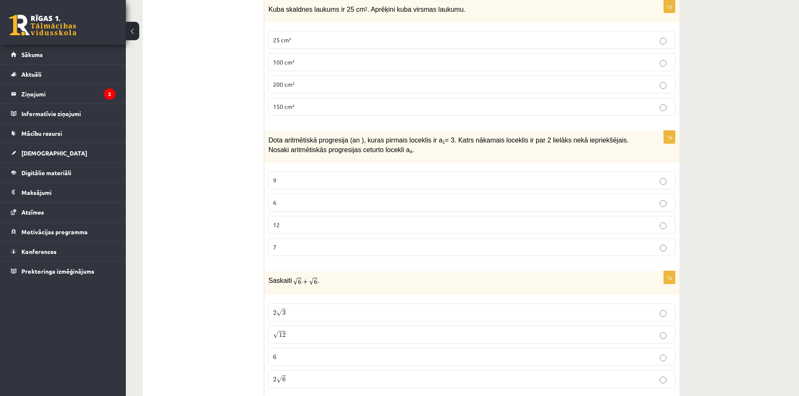
click at [306, 194] on label "6" at bounding box center [471, 203] width 407 height 18
click at [305, 176] on p "9" at bounding box center [472, 180] width 398 height 9
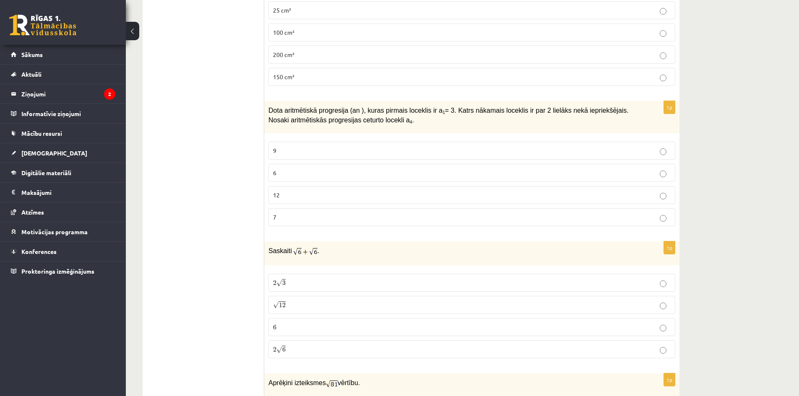
scroll to position [3291, 0]
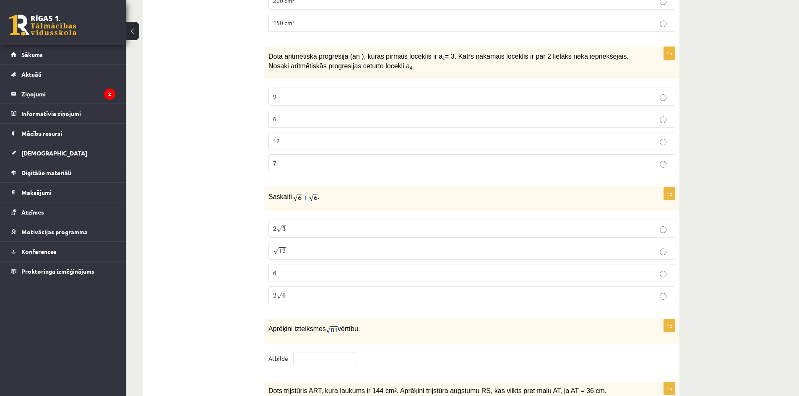
click at [328, 286] on label "2 √ 6 2 6" at bounding box center [471, 295] width 407 height 18
drag, startPoint x: 310, startPoint y: 187, endPoint x: 206, endPoint y: 191, distance: 104.1
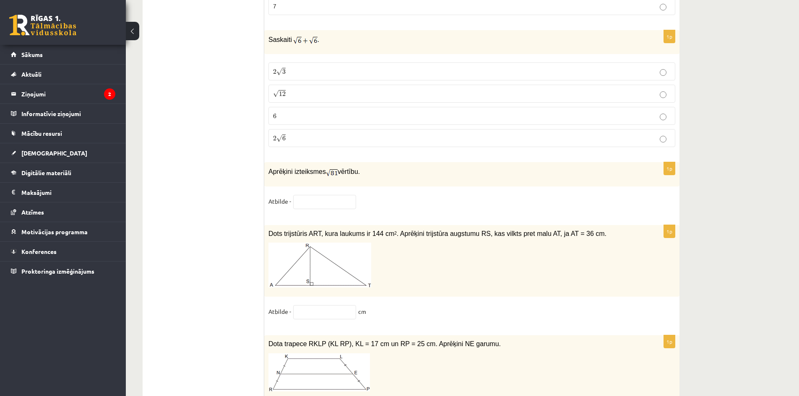
scroll to position [3501, 0]
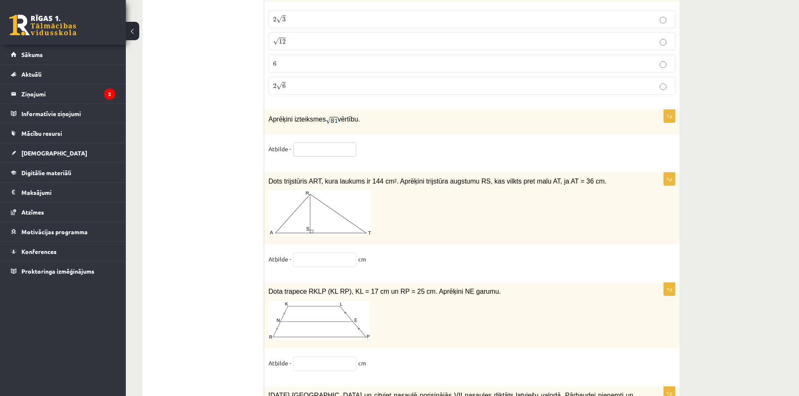
click at [348, 148] on input "text" at bounding box center [324, 150] width 63 height 14
type input "*"
click at [382, 143] on fieldset "Atbilde - *" at bounding box center [471, 152] width 407 height 18
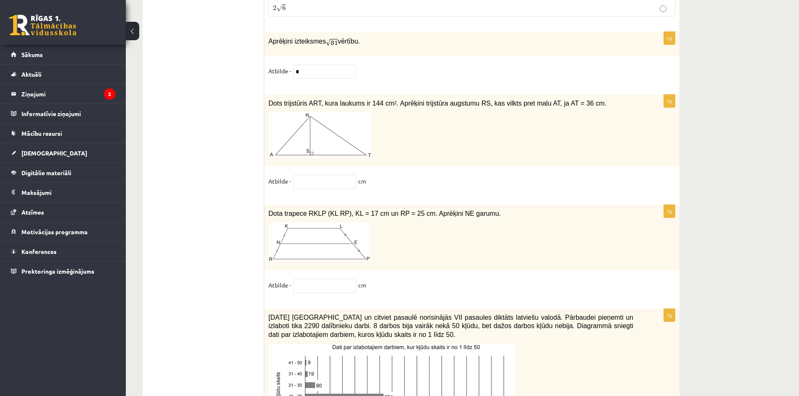
scroll to position [3585, 0]
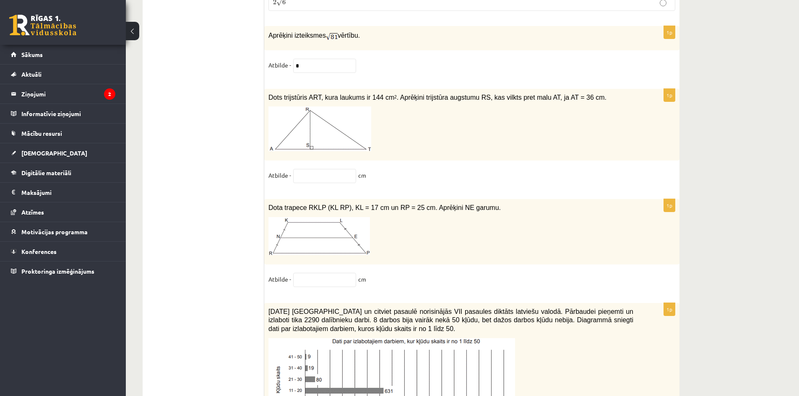
click at [330, 94] on span "Dots trijstūris ART, kura laukums ir 144 cm 2 . Aprēķini trijstūra augstumu RS,…" at bounding box center [437, 97] width 338 height 7
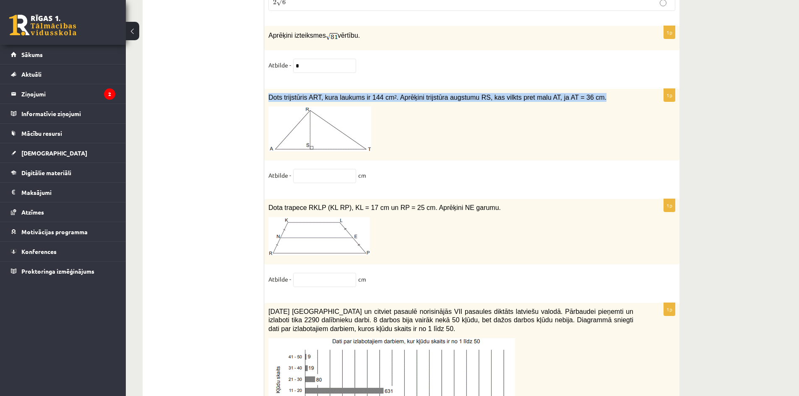
click at [330, 94] on span "Dots trijstūris ART, kura laukums ir 144 cm 2 . Aprēķini trijstūra augstumu RS,…" at bounding box center [437, 97] width 338 height 7
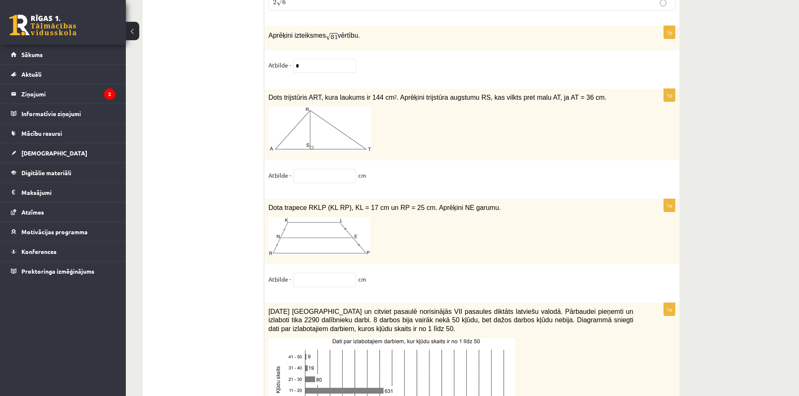
click at [513, 141] on p at bounding box center [450, 129] width 365 height 45
click at [338, 169] on input "text" at bounding box center [324, 176] width 63 height 14
click at [321, 60] on input "*" at bounding box center [324, 66] width 63 height 14
click at [313, 169] on input "text" at bounding box center [324, 176] width 63 height 14
type input "*"
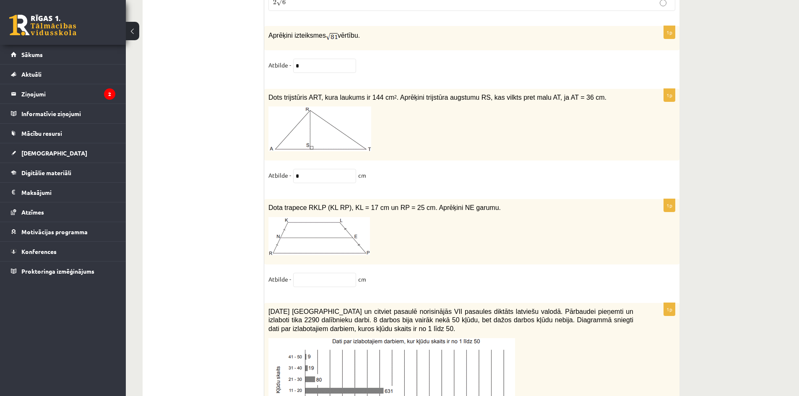
click at [375, 204] on span "Dota trapece RKLP (KL RP), KL = 17 cm un RP = 25 cm. Aprēķini NE garumu." at bounding box center [384, 207] width 232 height 7
click at [492, 144] on div "Dots trijstūris ART, kura laukums ir 144 cm 2 . Aprēķini trijstūra augstumu RS,…" at bounding box center [471, 125] width 415 height 72
click at [323, 273] on input "text" at bounding box center [324, 280] width 63 height 14
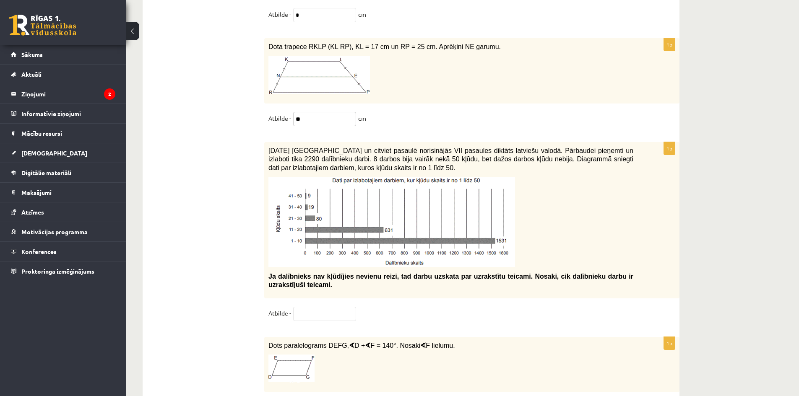
scroll to position [3753, 0]
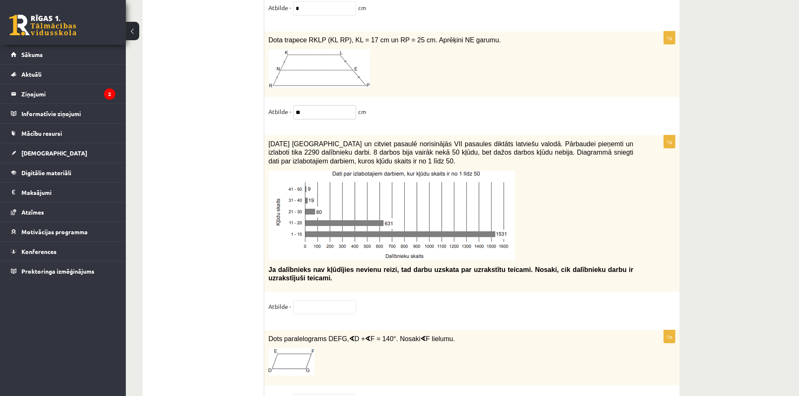
type input "**"
click at [550, 200] on p at bounding box center [450, 216] width 365 height 90
click at [426, 144] on span "2021. gada 27. novembrī Latvijā un citviet pasaulē norisinājās VII pasaules dik…" at bounding box center [450, 152] width 365 height 24
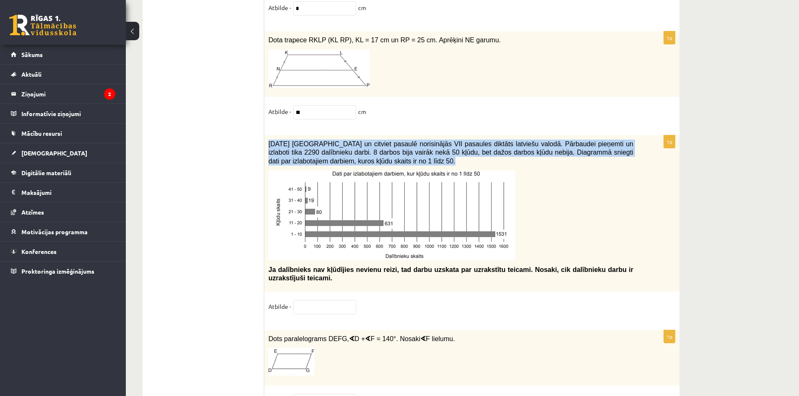
click at [426, 144] on span "2021. gada 27. novembrī Latvijā un citviet pasaulē norisinājās VII pasaules dik…" at bounding box center [450, 152] width 365 height 24
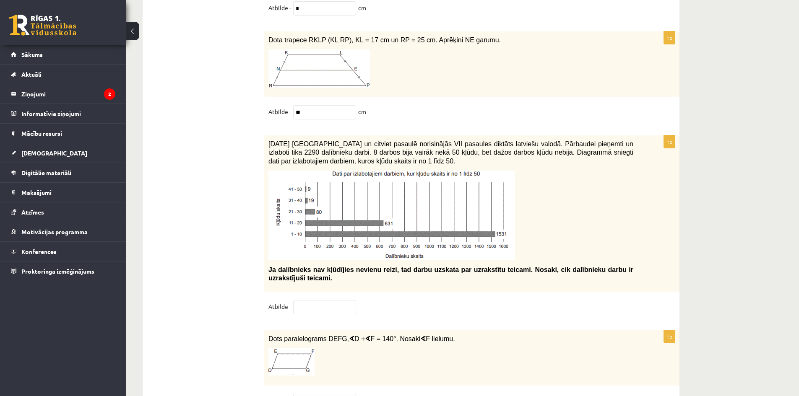
click at [345, 266] on span "Ja dalībnieks nav kļūdījies nevienu reizi, tad darbu uzskata par uzrakstītu tei…" at bounding box center [450, 274] width 365 height 16
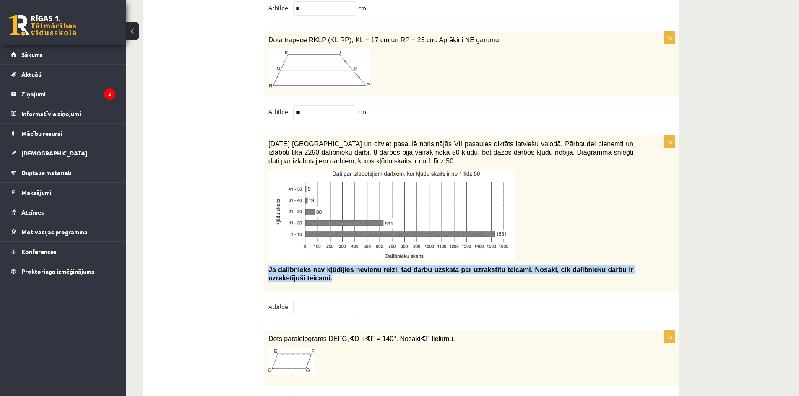
click at [345, 266] on span "Ja dalībnieks nav kļūdījies nevienu reizi, tad darbu uzskata par uzrakstītu tei…" at bounding box center [450, 274] width 365 height 16
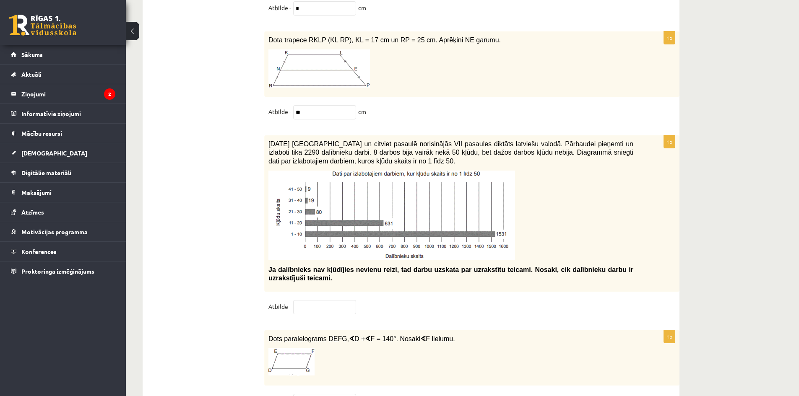
click at [544, 208] on p at bounding box center [450, 216] width 365 height 90
click at [325, 300] on input "text" at bounding box center [324, 307] width 63 height 14
type input "**"
click at [460, 300] on fieldset "Atbilde - **" at bounding box center [471, 309] width 407 height 18
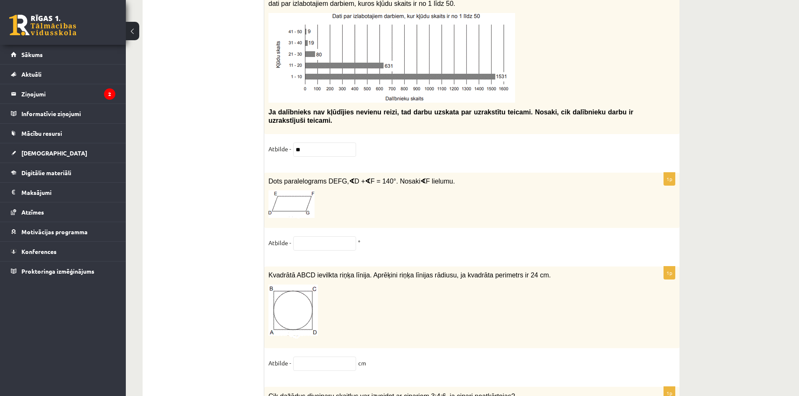
scroll to position [3920, 0]
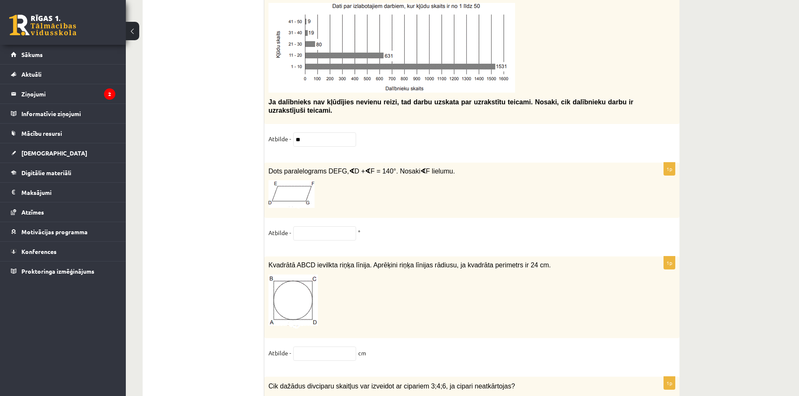
click at [370, 168] on span "F = 140°. Nosaki" at bounding box center [395, 171] width 50 height 7
click at [394, 183] on p at bounding box center [450, 194] width 365 height 29
click at [323, 233] on input "text" at bounding box center [324, 233] width 63 height 14
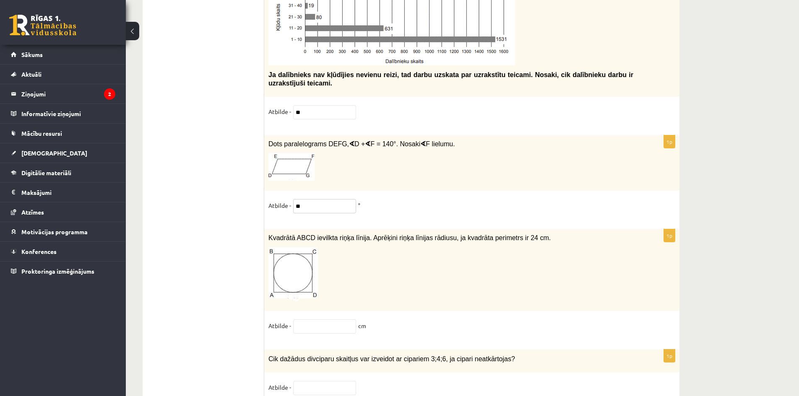
scroll to position [3962, 0]
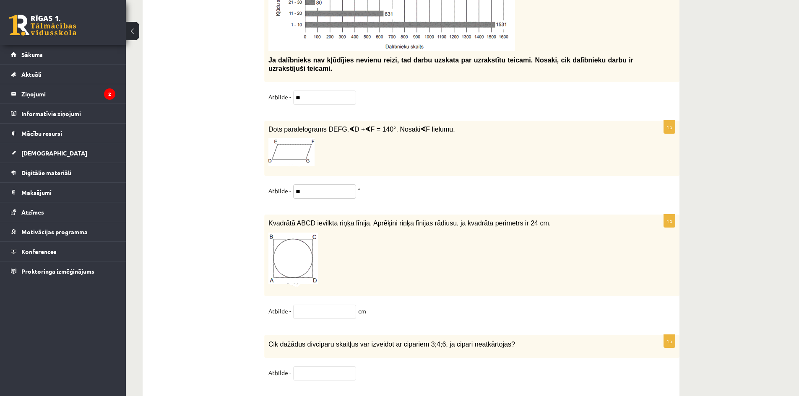
type input "**"
click at [327, 311] on input "text" at bounding box center [324, 312] width 63 height 14
click at [435, 220] on span "Kvadrātā ABCD ievilkta riņķa līnija. Aprēķini riņķa līnijas rādiusu, ja kvadrāt…" at bounding box center [409, 223] width 282 height 7
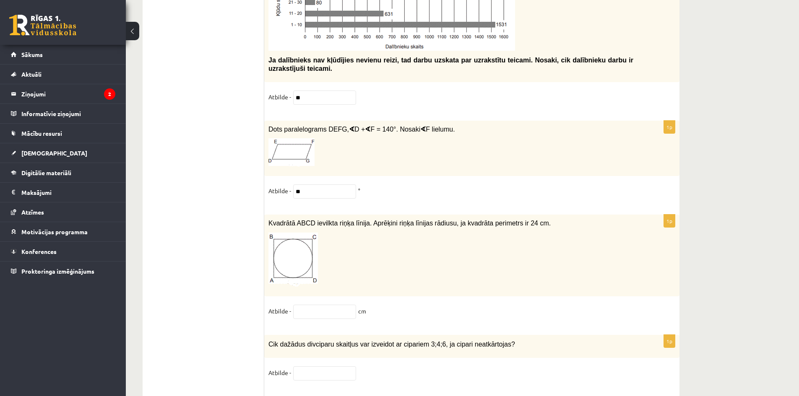
click at [519, 246] on p at bounding box center [450, 260] width 365 height 55
click at [298, 305] on input "text" at bounding box center [324, 312] width 63 height 14
type input "****"
click at [337, 186] on input "**" at bounding box center [324, 192] width 63 height 14
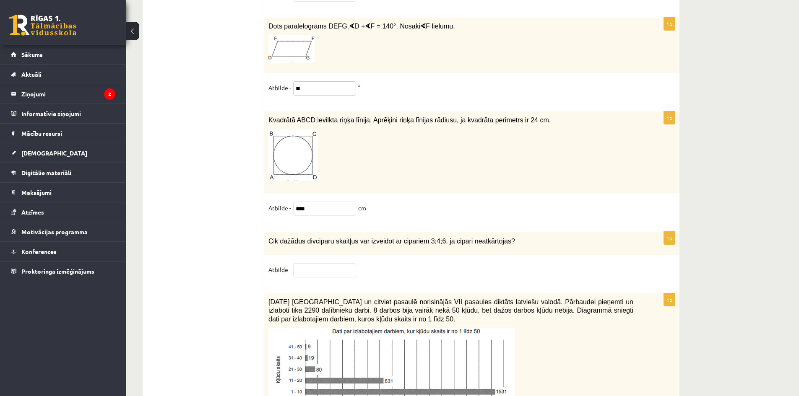
scroll to position [4088, 0]
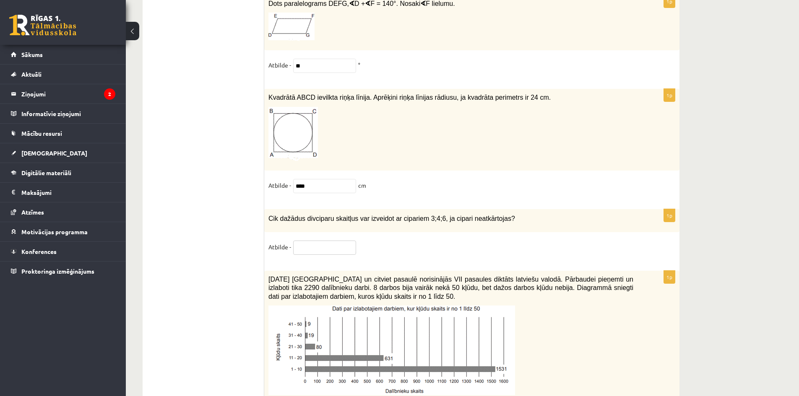
click at [330, 247] on input "text" at bounding box center [324, 248] width 63 height 14
type input "*****"
click at [388, 216] on span "Cik dažādus divciparu skaitļus var izveidot ar cipariem 3;4;6, ja cipari neatkā…" at bounding box center [391, 218] width 247 height 7
click at [389, 216] on span "Cik dažādus divciparu skaitļus var izveidot ar cipariem 3;4;6, ja cipari neatkā…" at bounding box center [391, 218] width 247 height 7
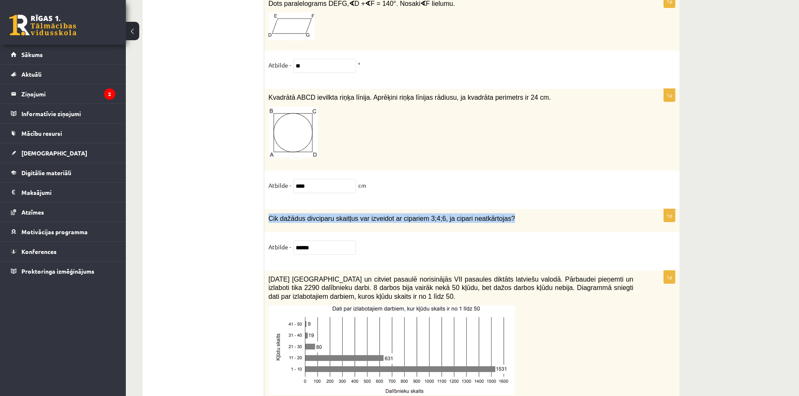
click at [568, 213] on p "Cik dažādus divciparu skaitļus var izveidot ar cipariem 3;4;6, ja cipari neatkā…" at bounding box center [450, 218] width 365 height 10
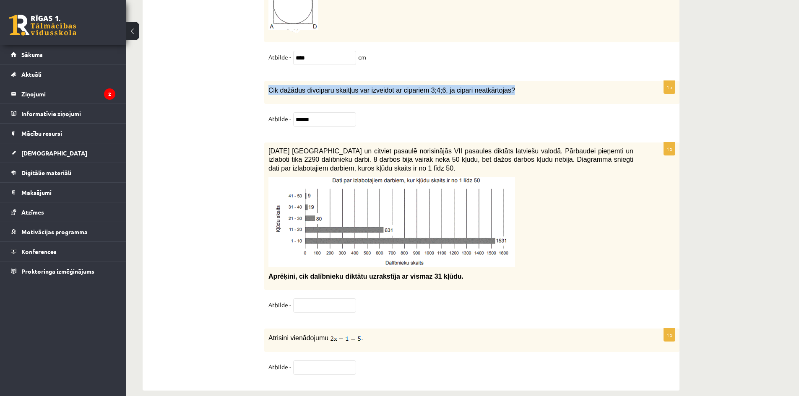
scroll to position [4227, 0]
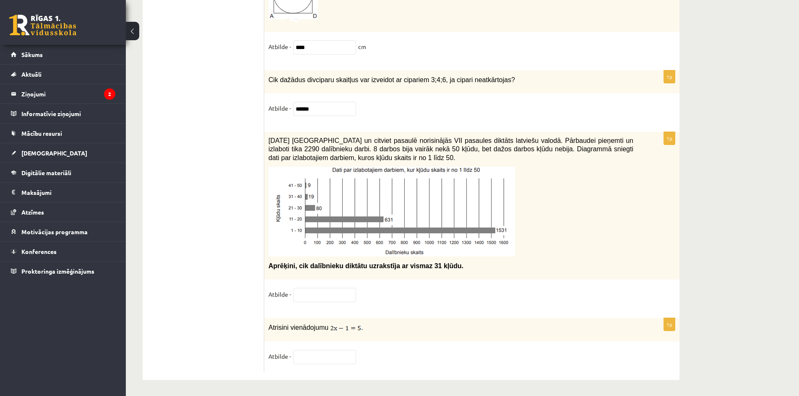
click at [562, 186] on p at bounding box center [450, 212] width 365 height 90
click at [331, 293] on input "text" at bounding box center [324, 295] width 63 height 14
click at [382, 296] on fieldset "Atbilde - ***" at bounding box center [471, 297] width 407 height 18
click at [334, 294] on input "***" at bounding box center [324, 295] width 63 height 14
type input "*"
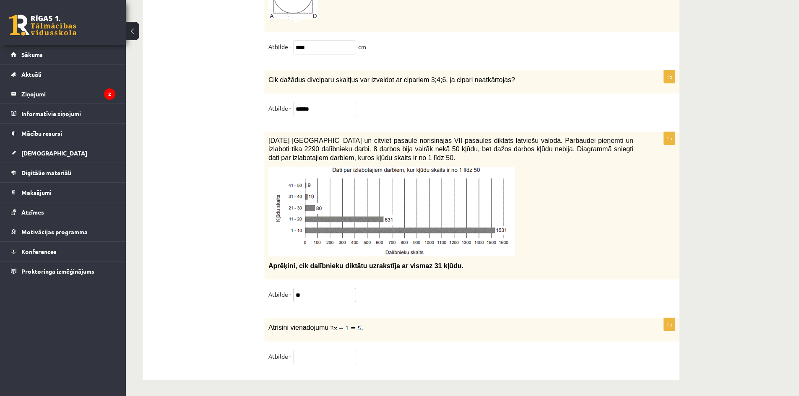
type input "**"
click at [392, 299] on fieldset "Atbilde - **" at bounding box center [471, 297] width 407 height 18
click at [300, 326] on font "Atrisini vienādojumu" at bounding box center [298, 327] width 60 height 7
click at [301, 326] on font "Atrisini vienādojumu" at bounding box center [298, 327] width 60 height 7
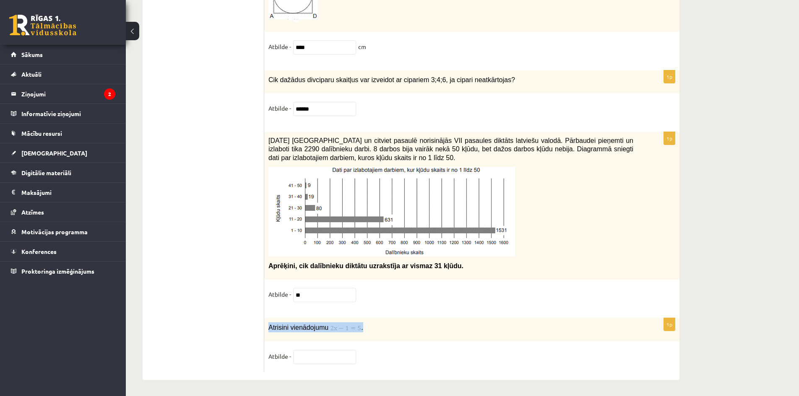
click at [301, 326] on font "Atrisini vienādojumu" at bounding box center [298, 327] width 60 height 7
click at [562, 273] on div "2021. gada 27. novembrī Latvijā un citviet pasaulē norisinājās VII pasaules dik…" at bounding box center [471, 206] width 415 height 148
click at [326, 359] on input "text" at bounding box center [324, 357] width 63 height 14
type input "***"
click at [561, 267] on p "Aprēķini, cik dalībnieku diktātu uzrakstīja ar vismaz 31 kļūdu." at bounding box center [450, 266] width 365 height 9
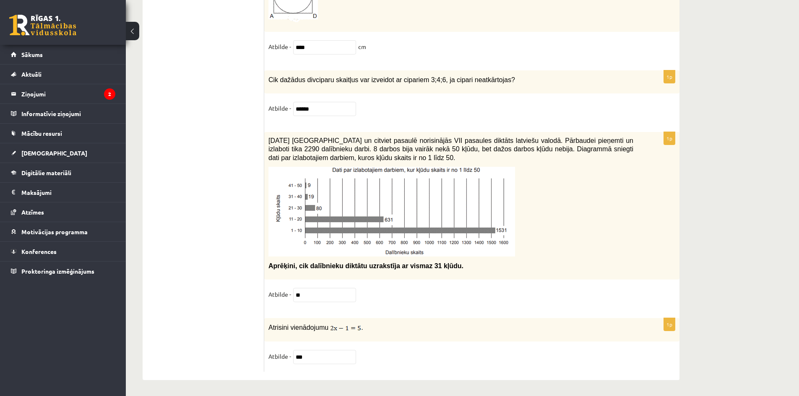
click at [394, 346] on div "1p Atrisini vienādojumu . Atbilde - ***" at bounding box center [471, 345] width 415 height 54
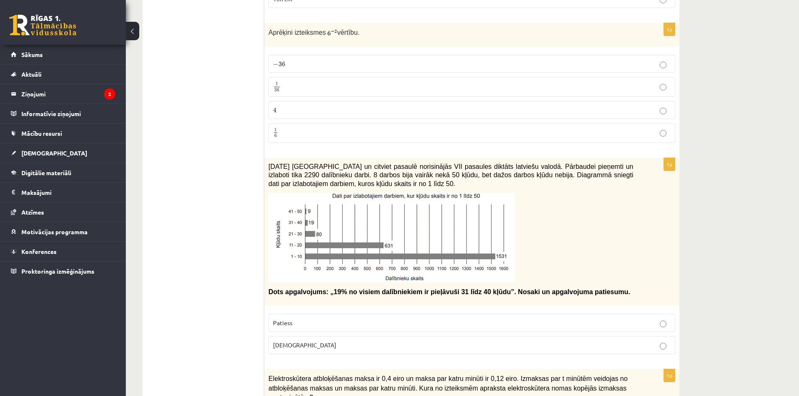
scroll to position [1761, 0]
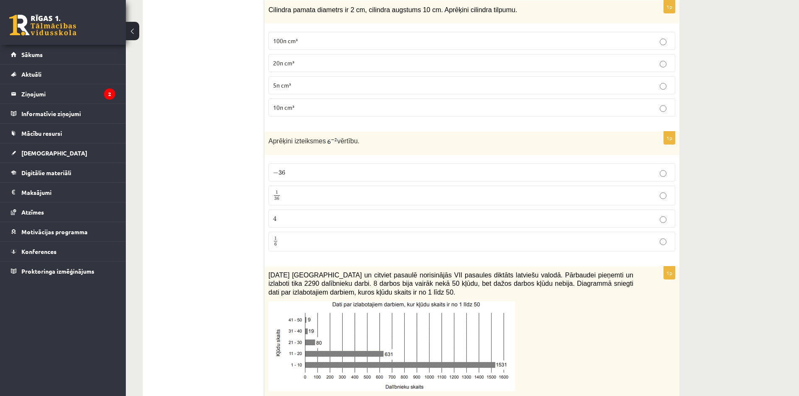
click at [346, 143] on span "vērtību." at bounding box center [348, 141] width 22 height 7
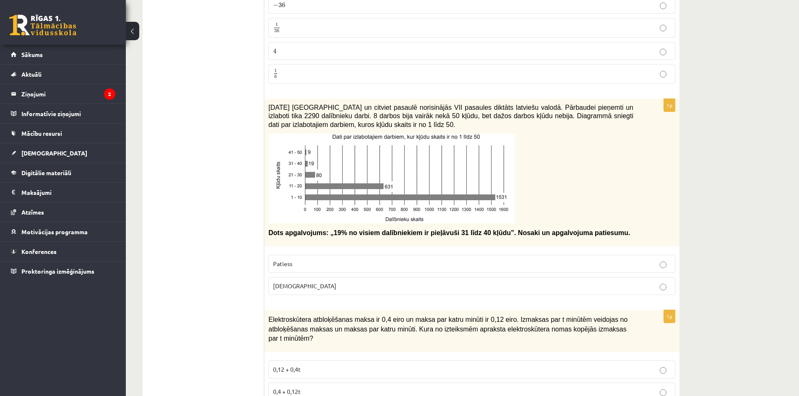
click at [702, 208] on div "**********" at bounding box center [462, 399] width 673 height 4592
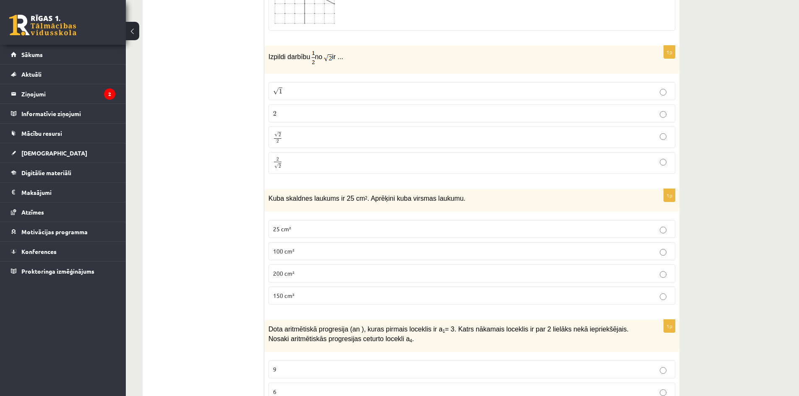
scroll to position [2978, 0]
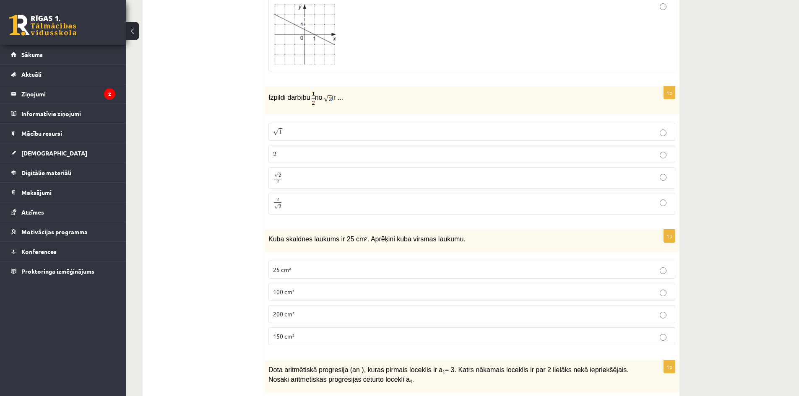
click at [330, 150] on label "2 2" at bounding box center [471, 154] width 407 height 18
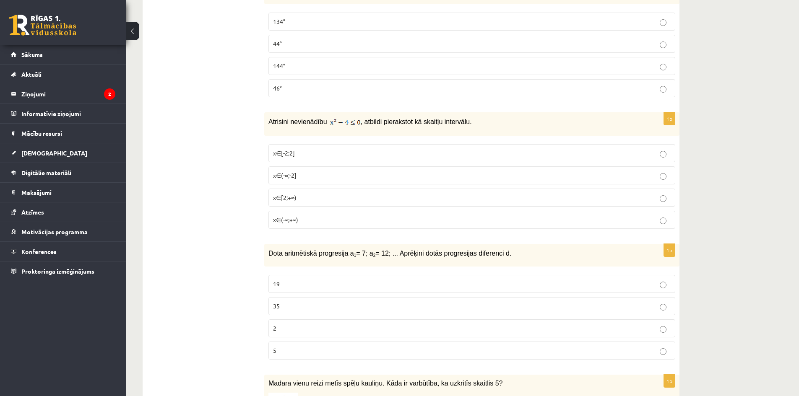
scroll to position [0, 0]
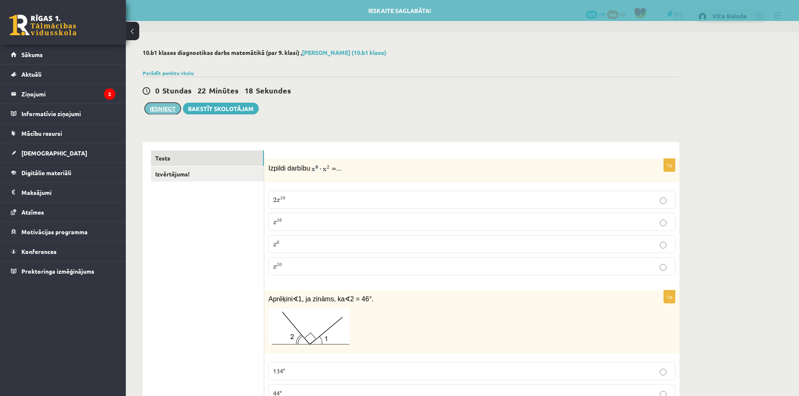
click at [168, 105] on button "Iesniegt" at bounding box center [163, 109] width 36 height 12
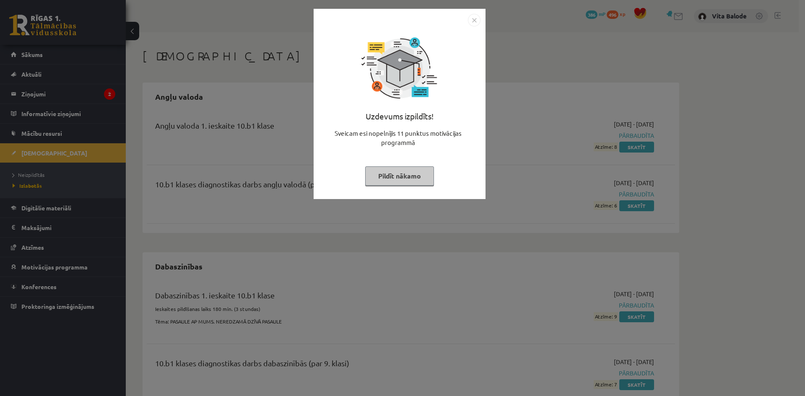
click at [475, 13] on div "Uzdevums izpildīts! Sveicam esi nopelnījis 11 punktus motivācijas programmā Pil…" at bounding box center [400, 104] width 172 height 190
click at [475, 16] on img "Close" at bounding box center [474, 20] width 13 height 13
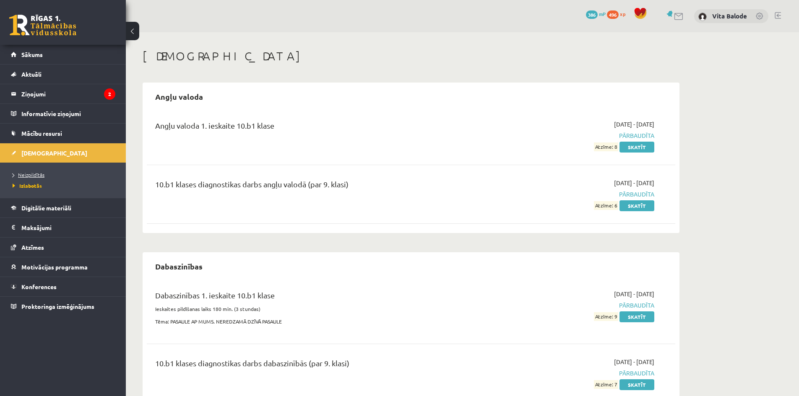
click at [32, 172] on span "Neizpildītās" at bounding box center [29, 175] width 32 height 7
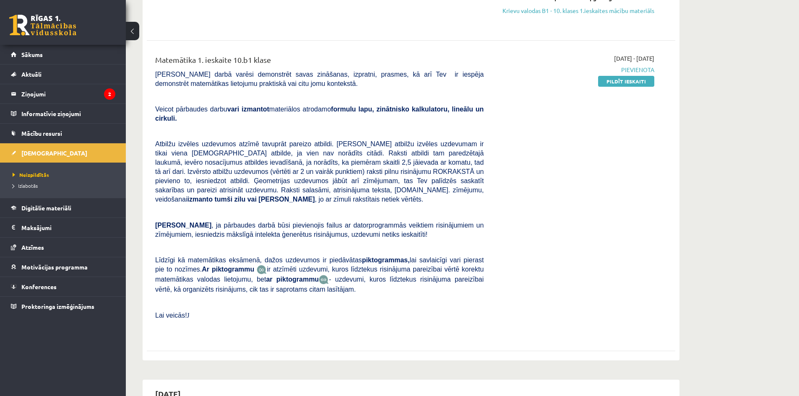
scroll to position [168, 0]
